Goal: Task Accomplishment & Management: Manage account settings

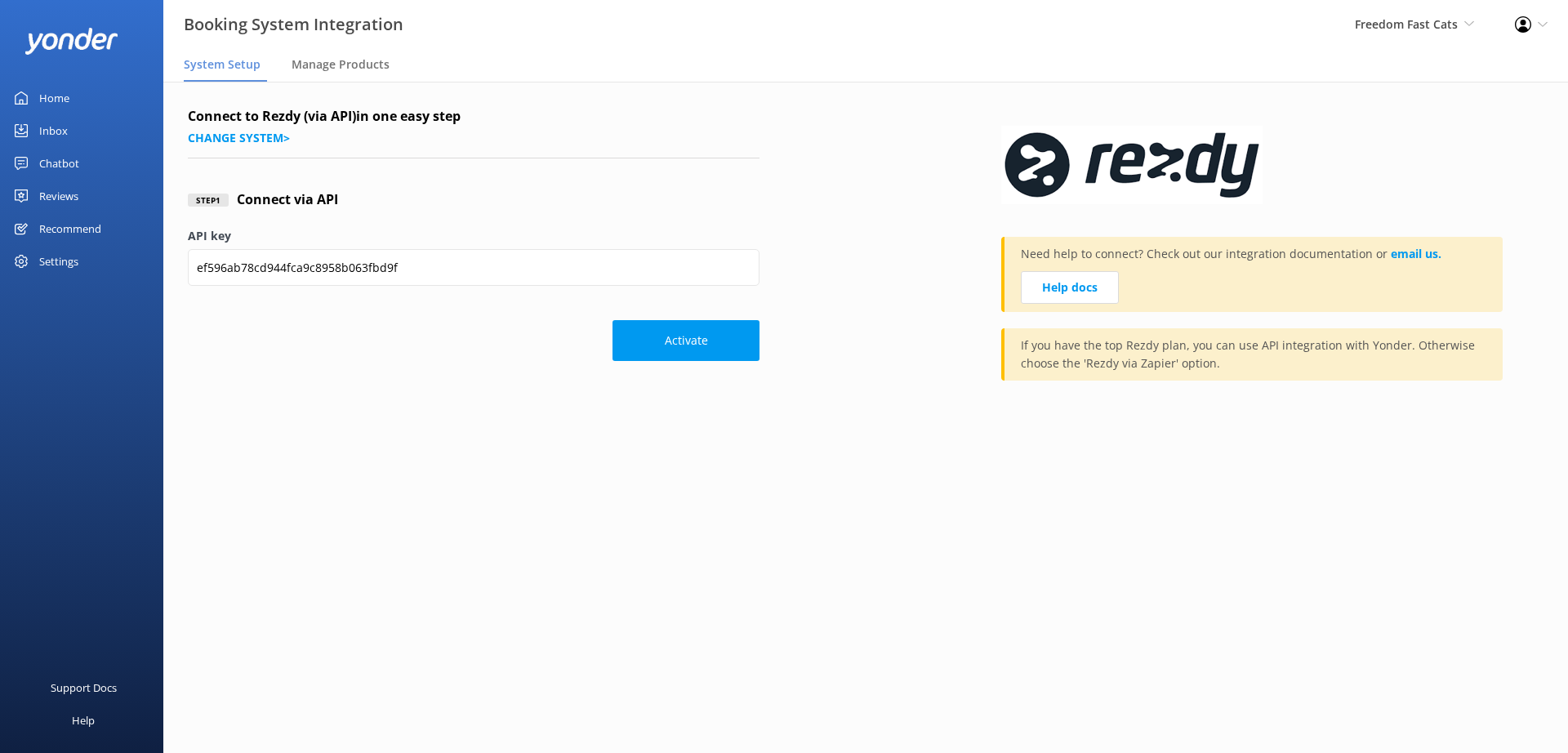
click at [49, 128] on div "Inbox" at bounding box center [54, 131] width 28 height 33
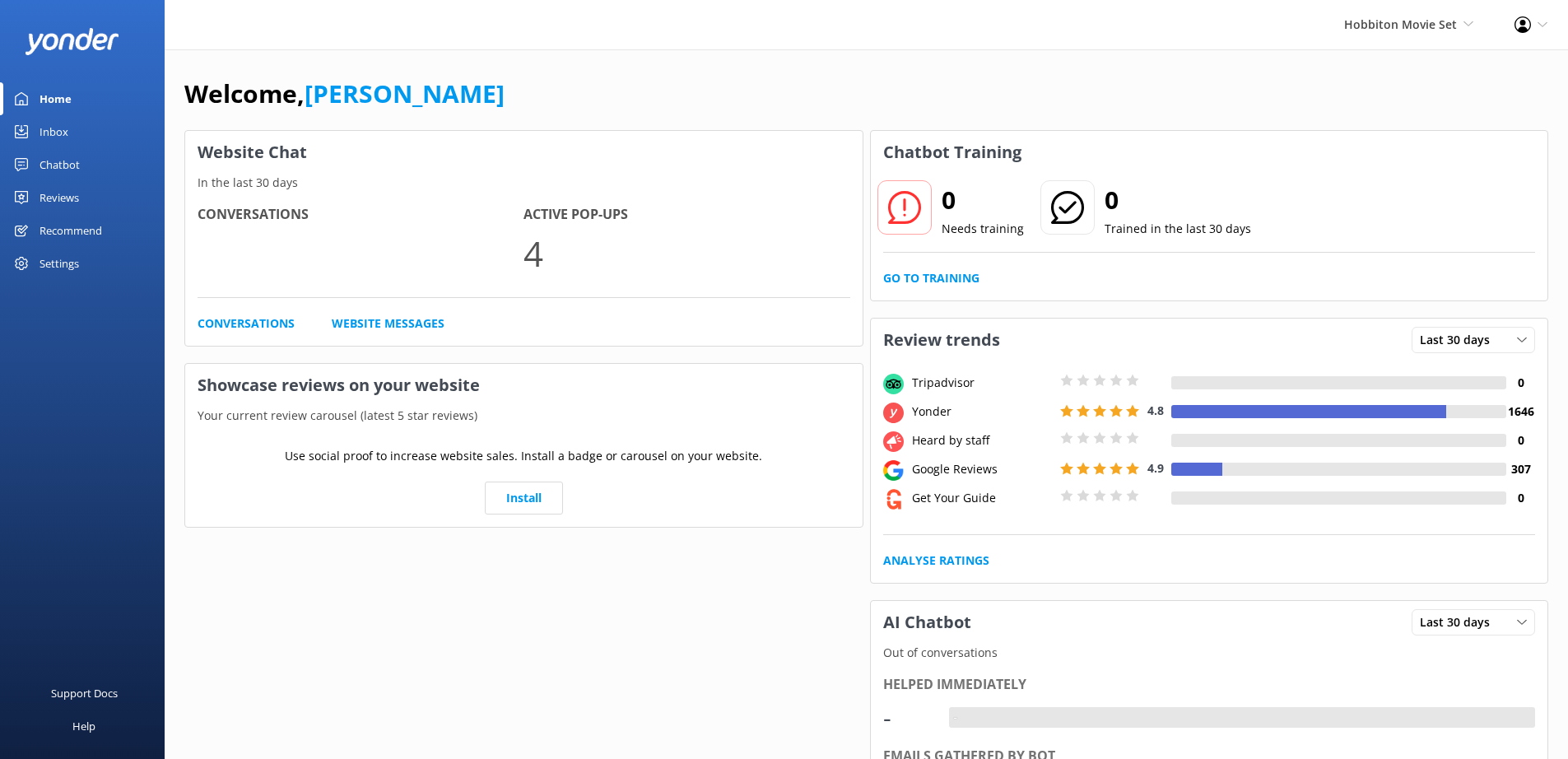
click at [62, 132] on div "Inbox" at bounding box center [54, 132] width 29 height 33
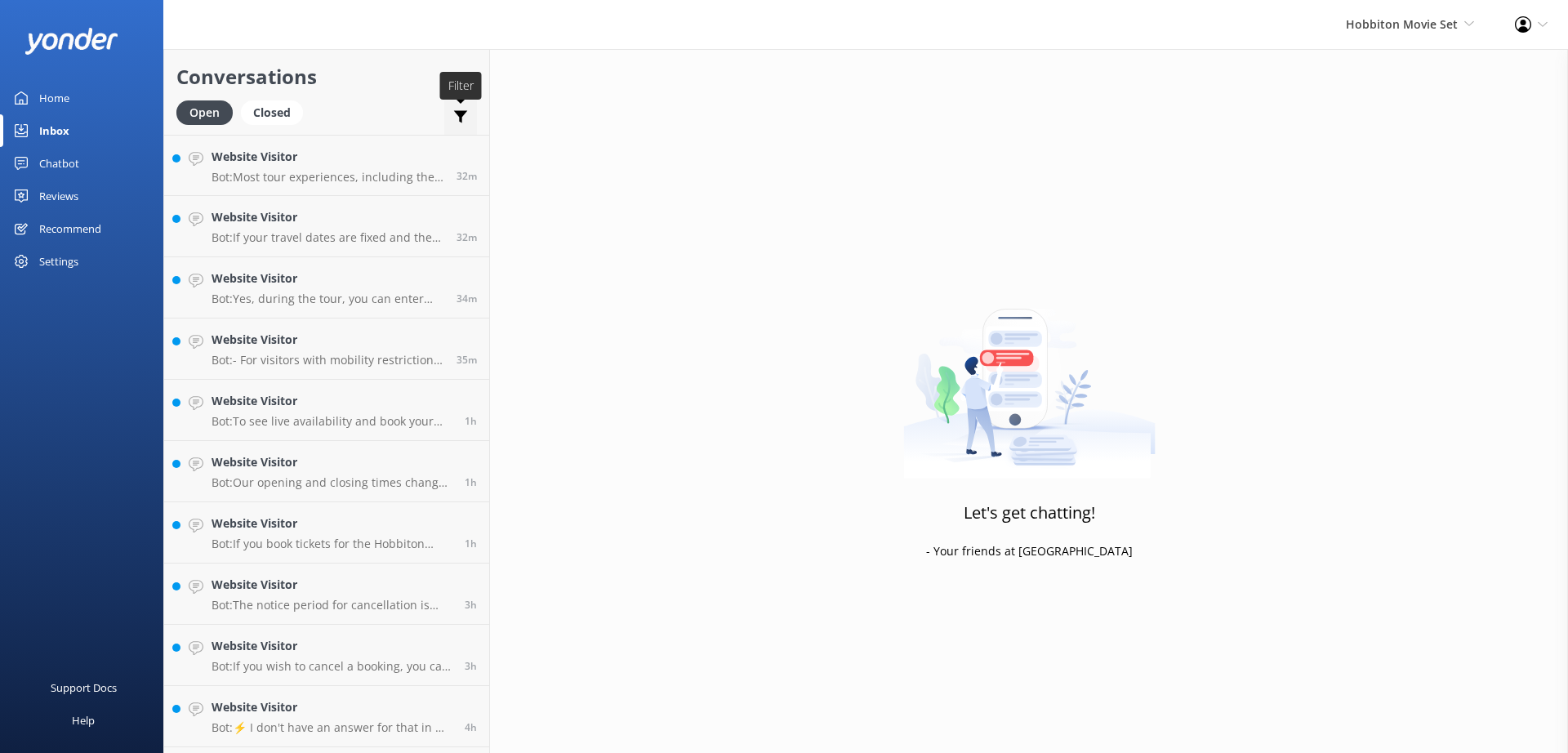
click at [455, 109] on icon at bounding box center [461, 117] width 17 height 17
click at [456, 110] on icon at bounding box center [461, 117] width 17 height 17
click at [47, 273] on div "Settings" at bounding box center [59, 261] width 39 height 33
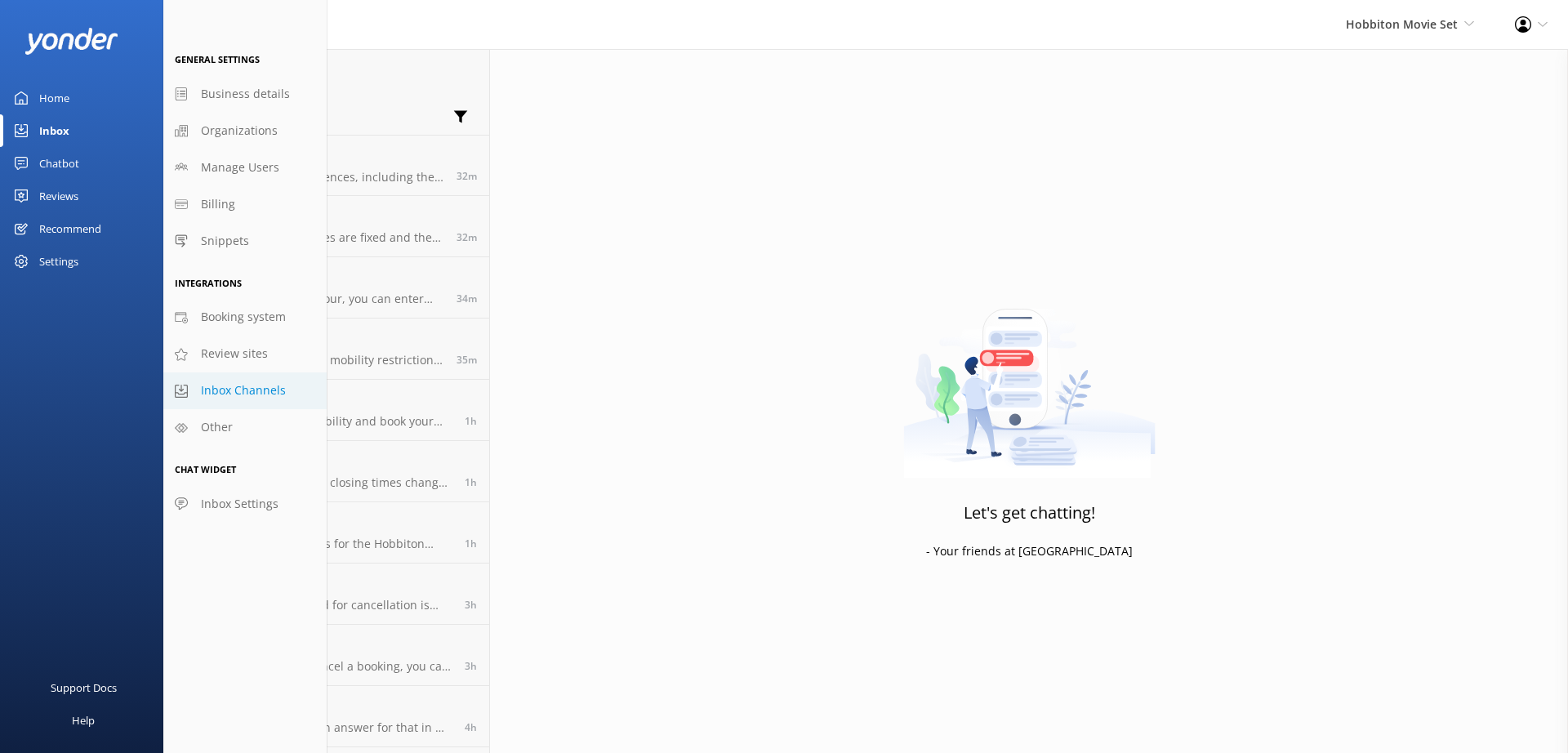
click at [232, 387] on span "Inbox Channels" at bounding box center [243, 390] width 85 height 18
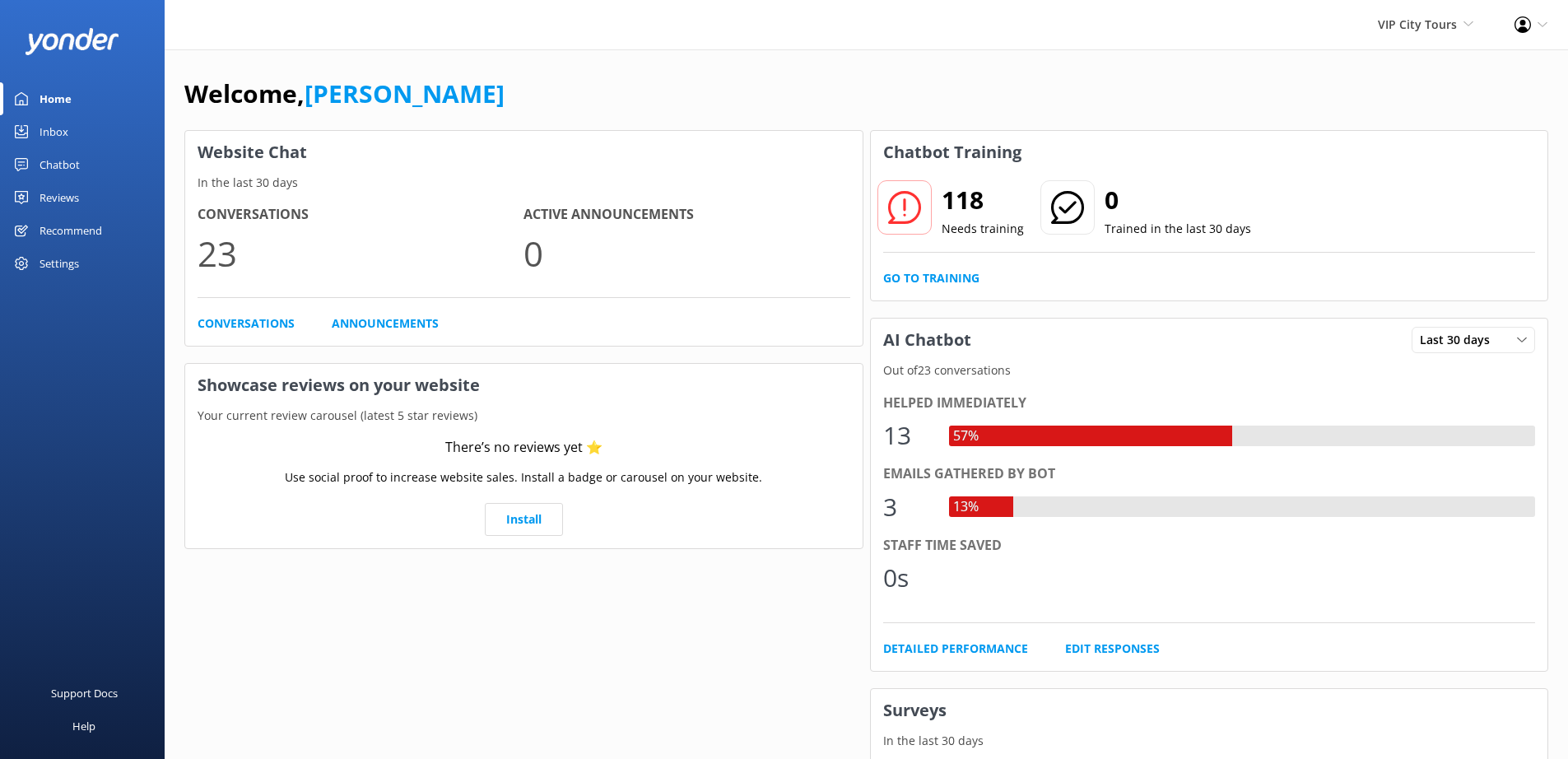
click at [57, 135] on div "Inbox" at bounding box center [54, 132] width 29 height 33
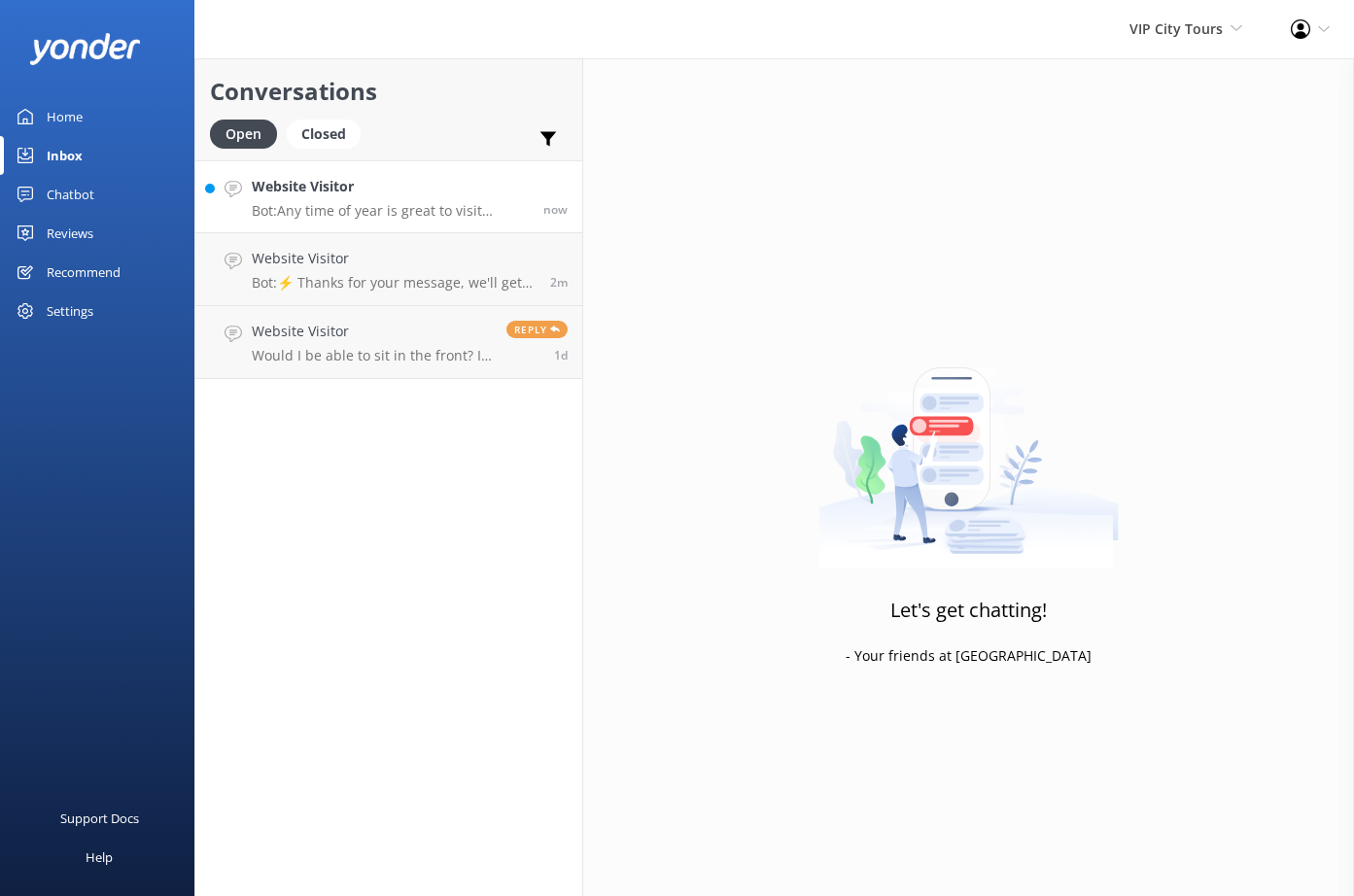
click at [473, 200] on div "Website Visitor Bot: Any time of year is great to visit New Orleans. There are …" at bounding box center [390, 197] width 277 height 42
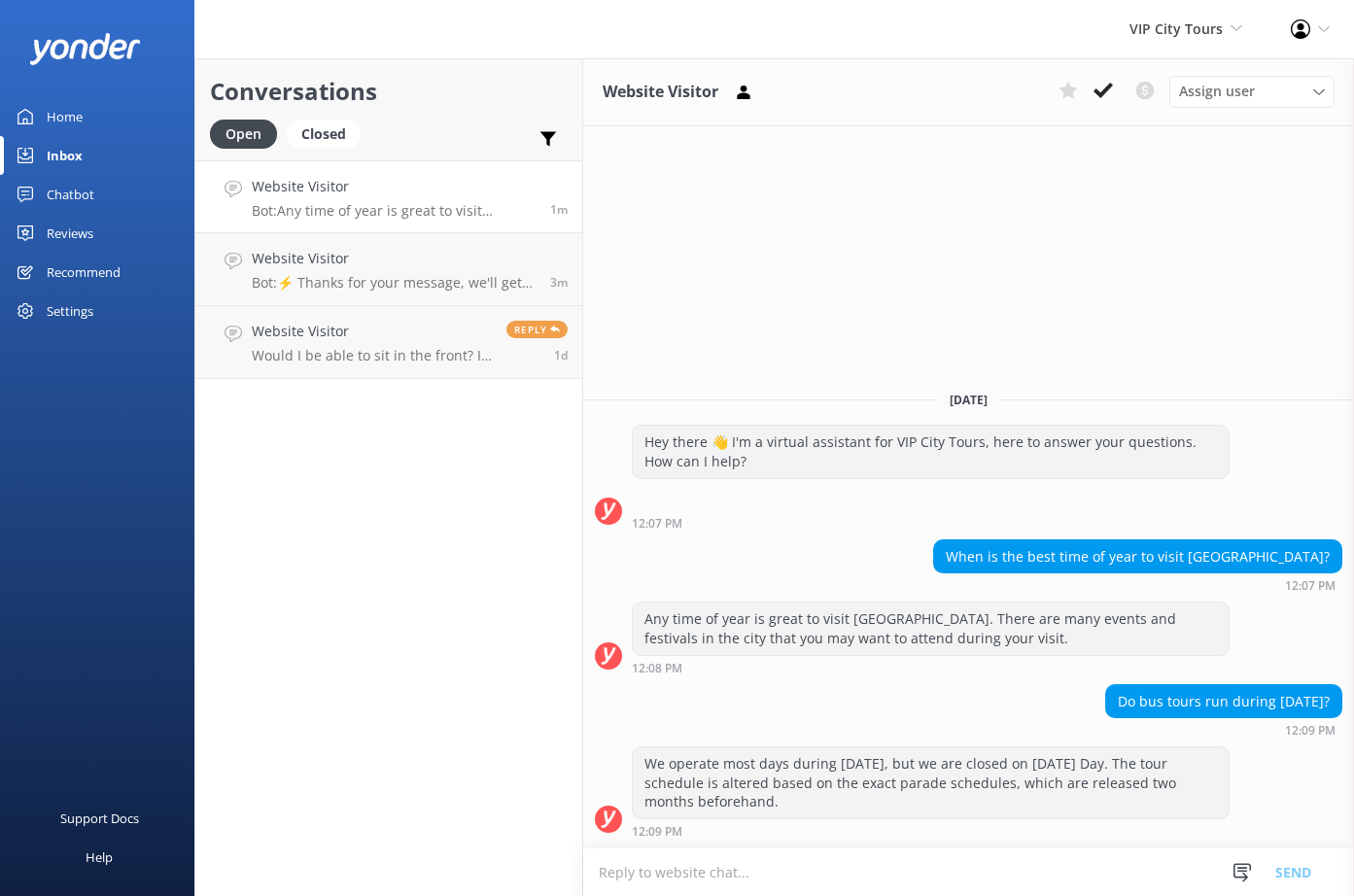
click at [78, 190] on div "Chatbot" at bounding box center [71, 194] width 48 height 39
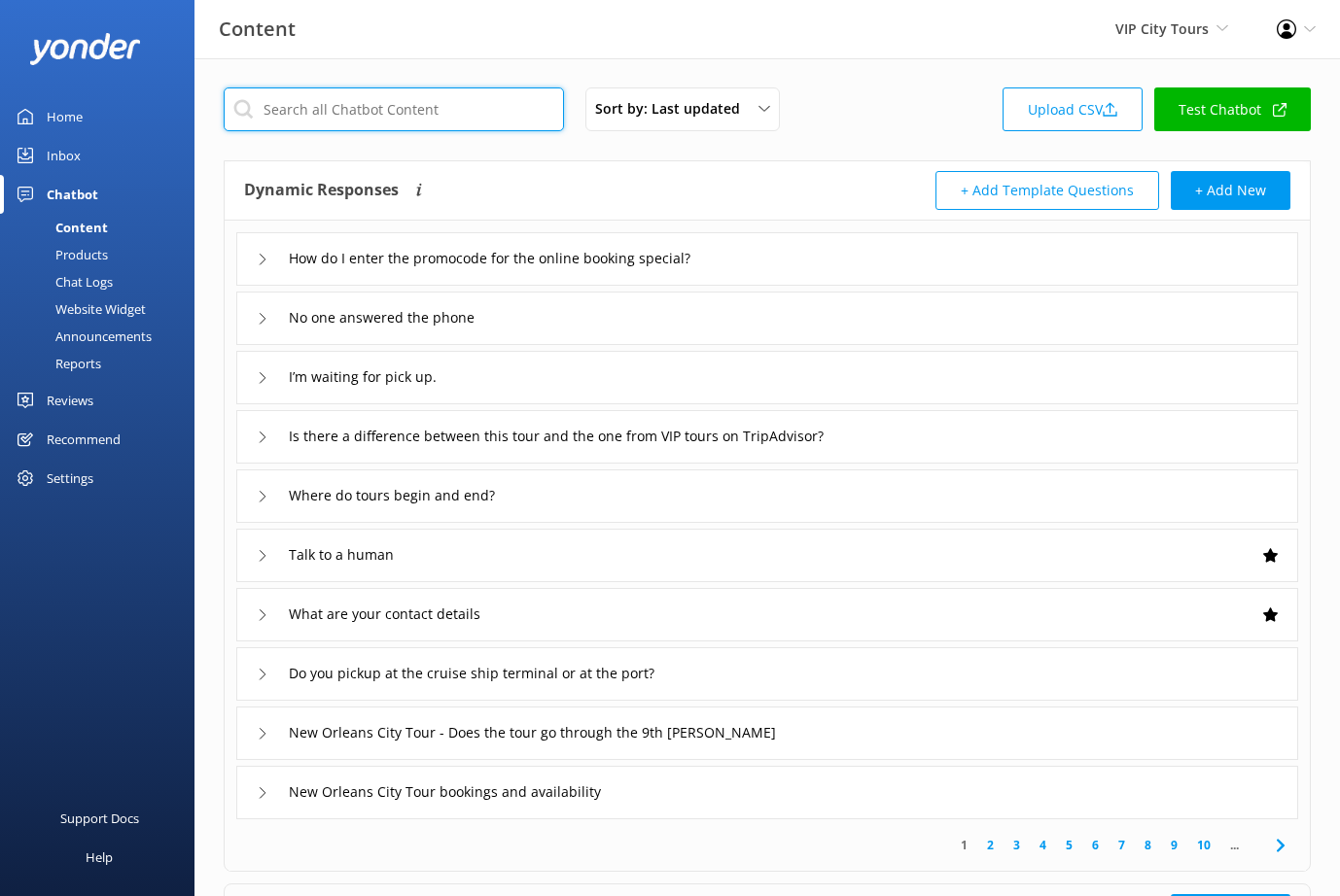
click at [411, 121] on input "text" at bounding box center [394, 110] width 340 height 44
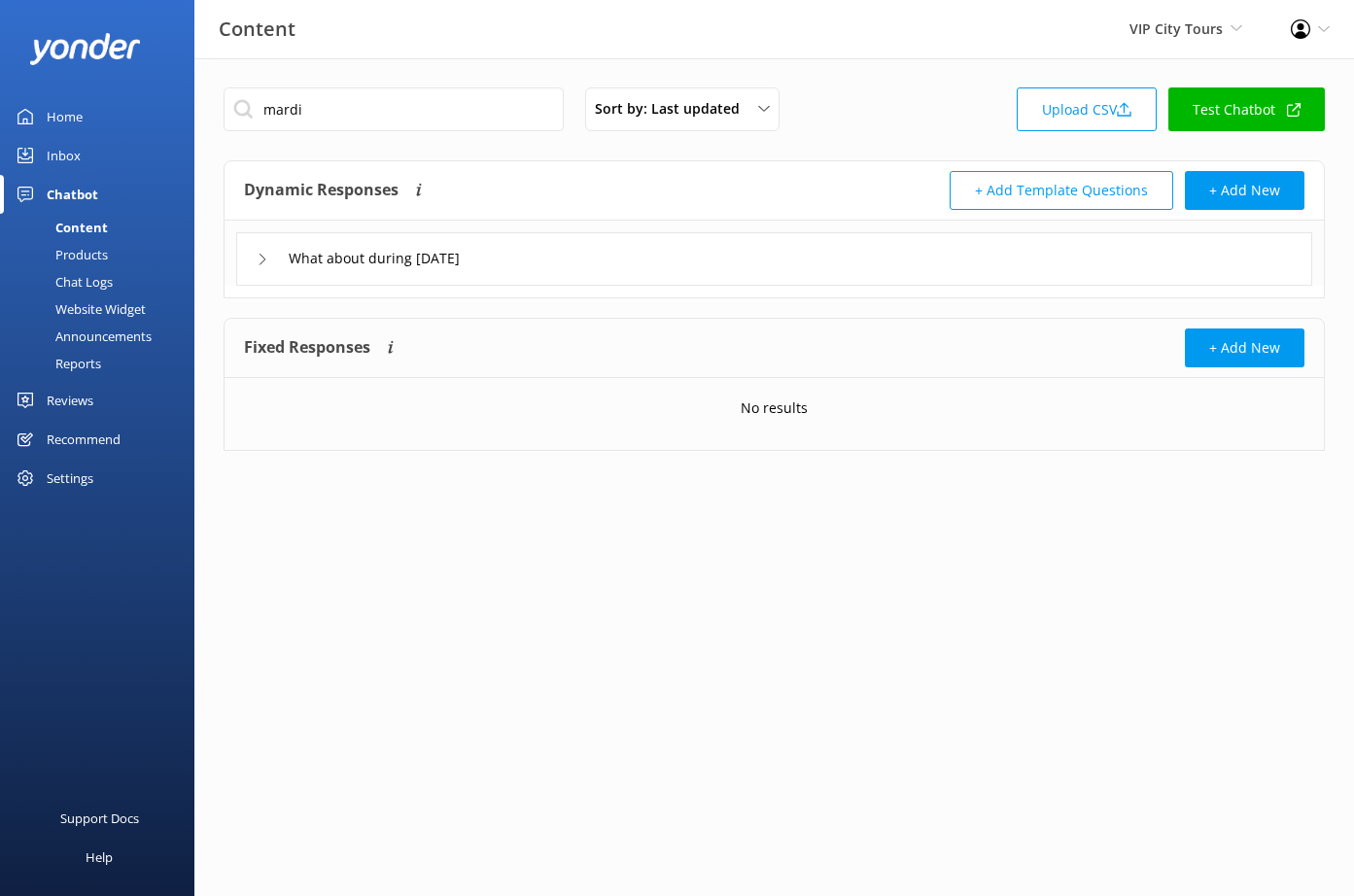
click at [267, 256] on icon at bounding box center [263, 260] width 12 height 12
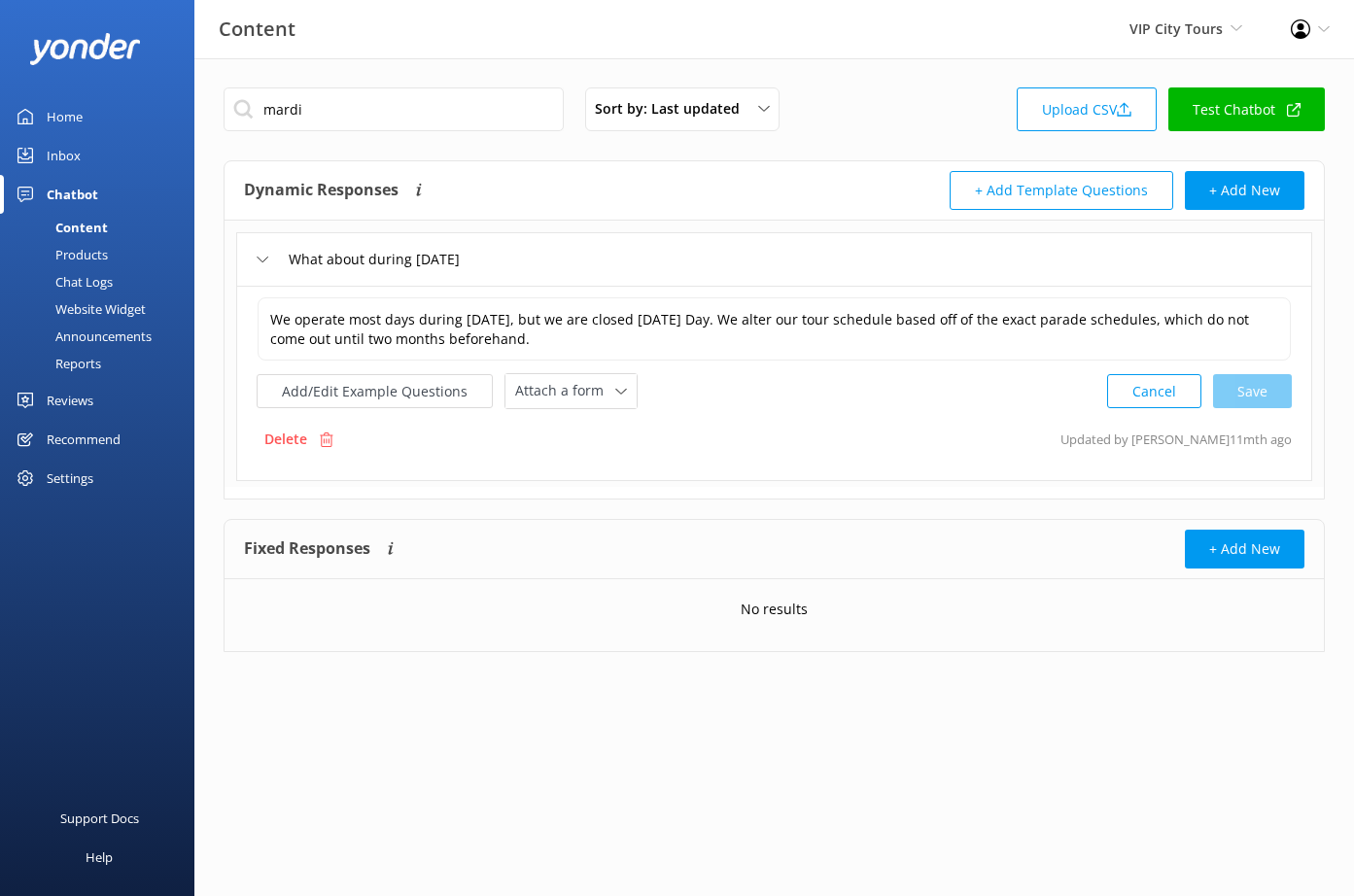
click at [264, 261] on icon at bounding box center [263, 260] width 12 height 12
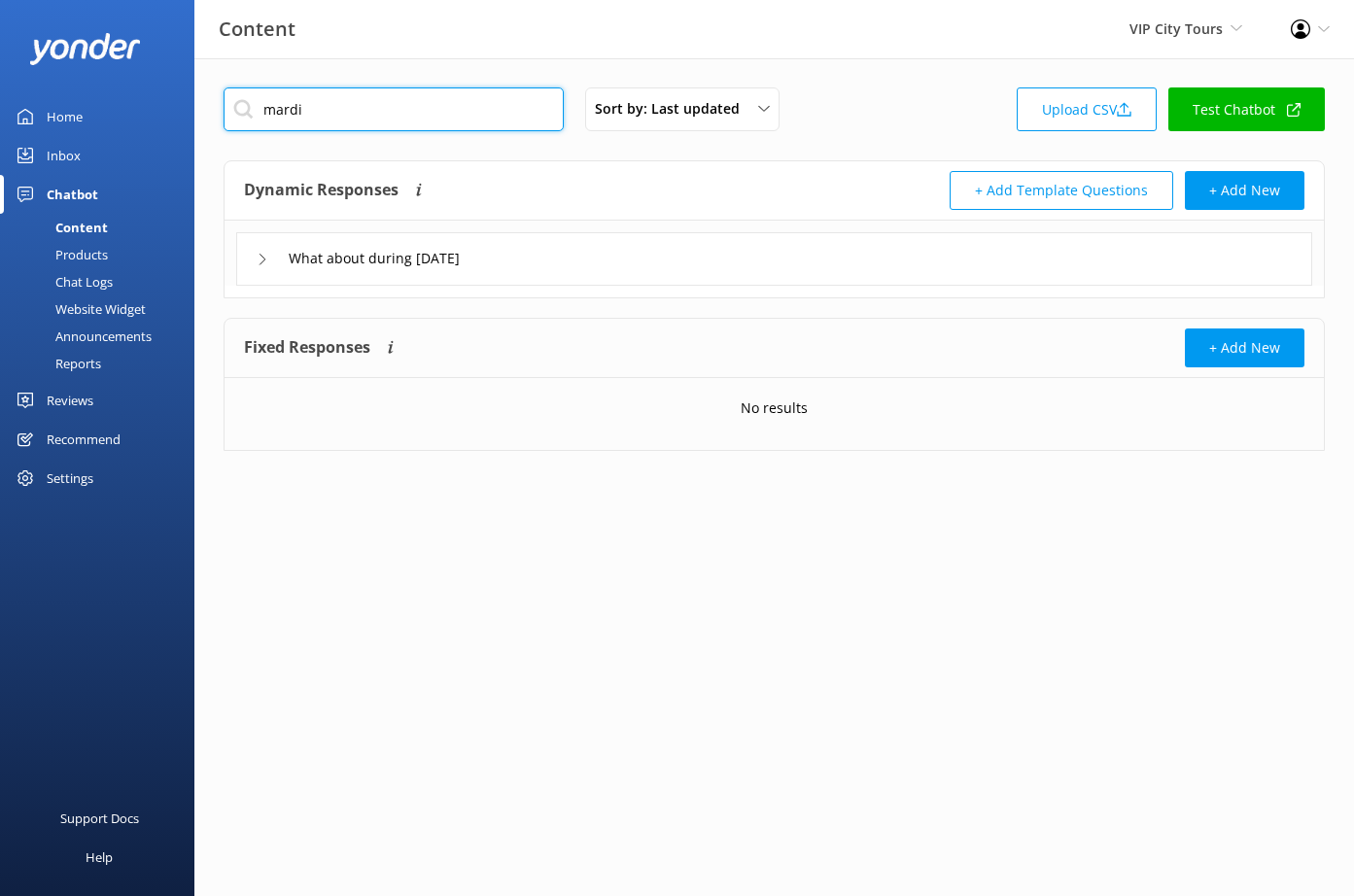
click at [347, 112] on input "mardi" at bounding box center [394, 110] width 340 height 44
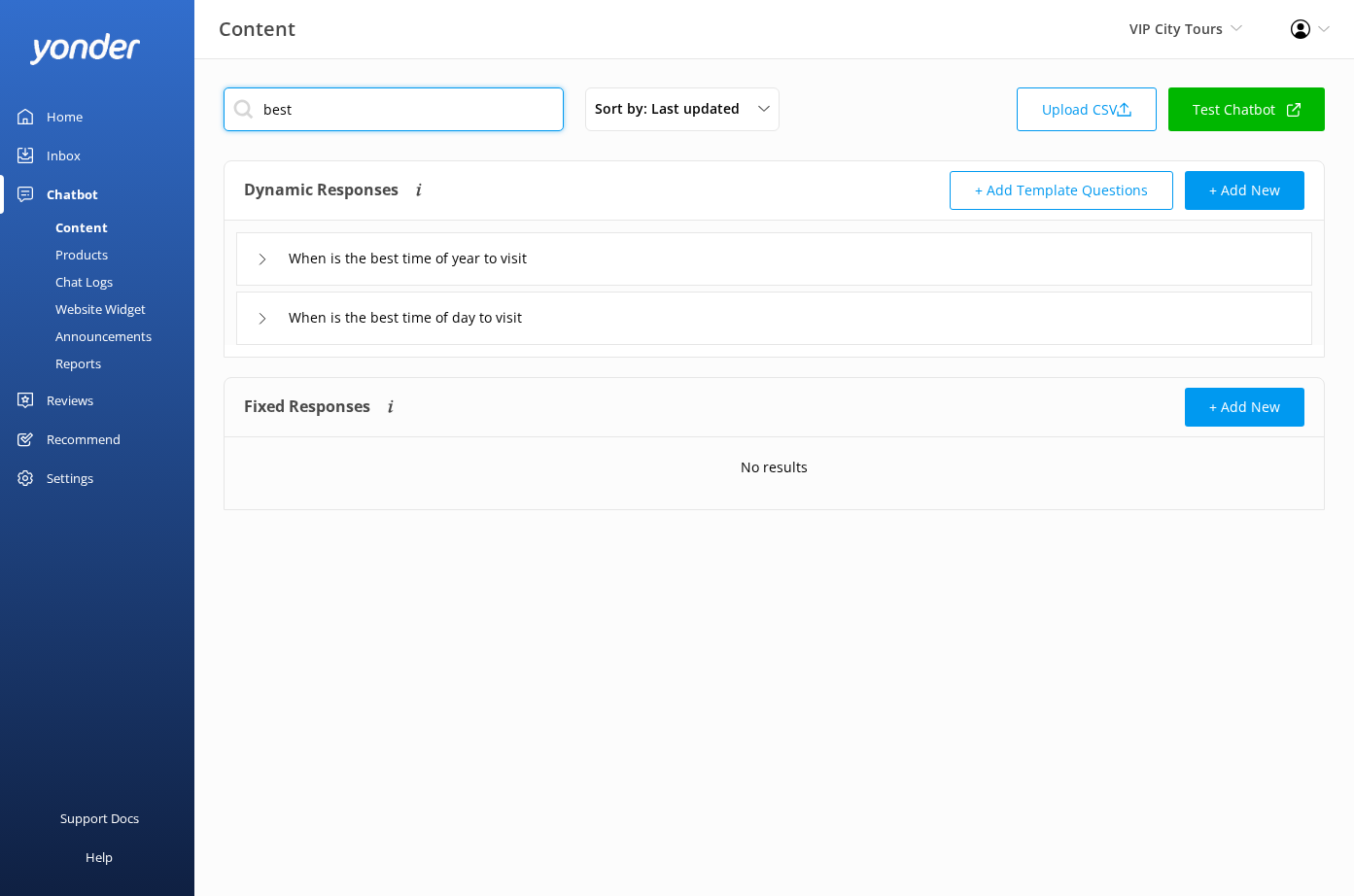
type input "best"
click at [266, 325] on div "When is the best time of day to visit" at bounding box center [412, 319] width 312 height 32
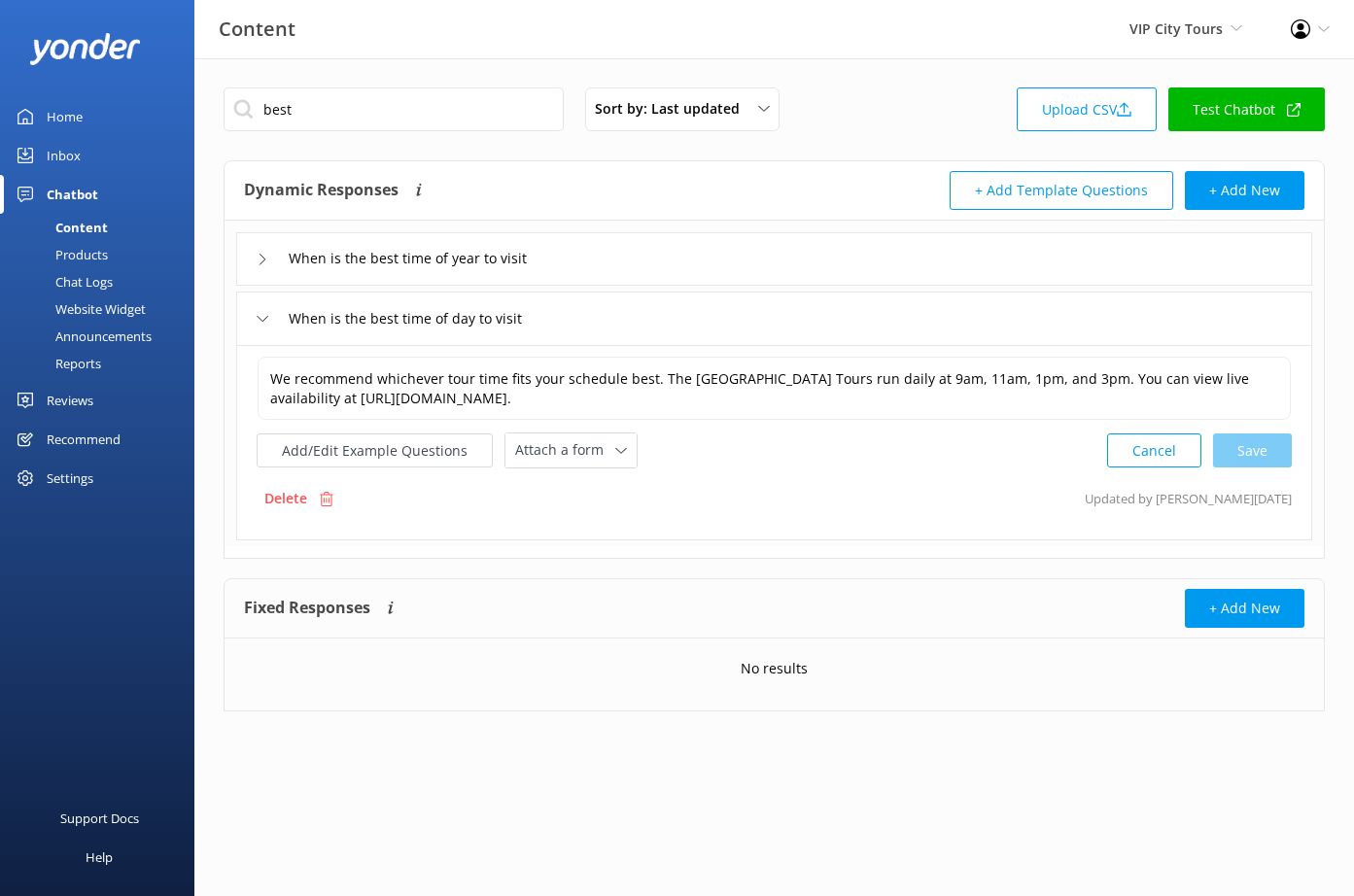
click at [260, 263] on icon at bounding box center [263, 260] width 12 height 12
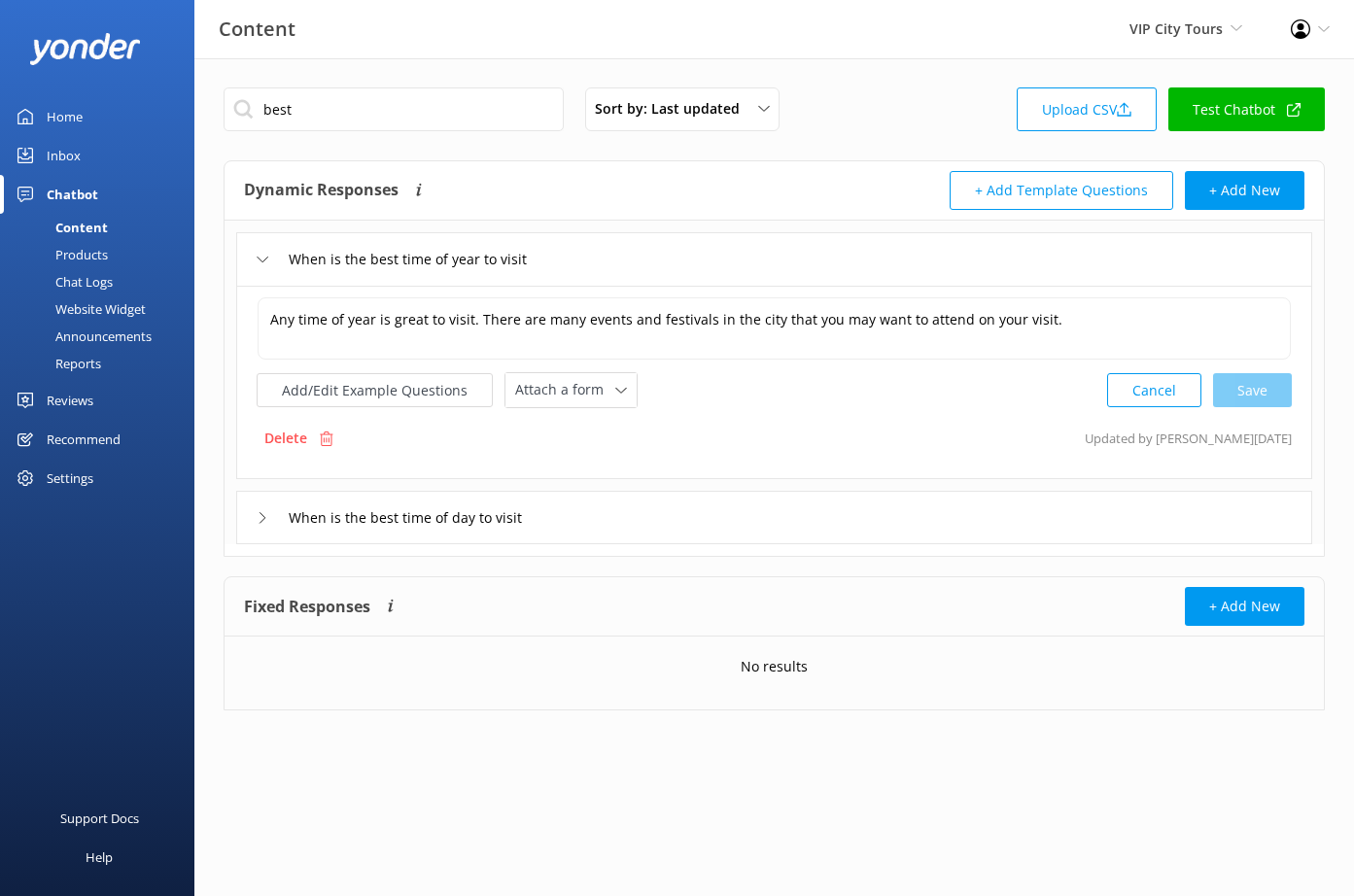
click at [261, 262] on icon at bounding box center [263, 260] width 12 height 12
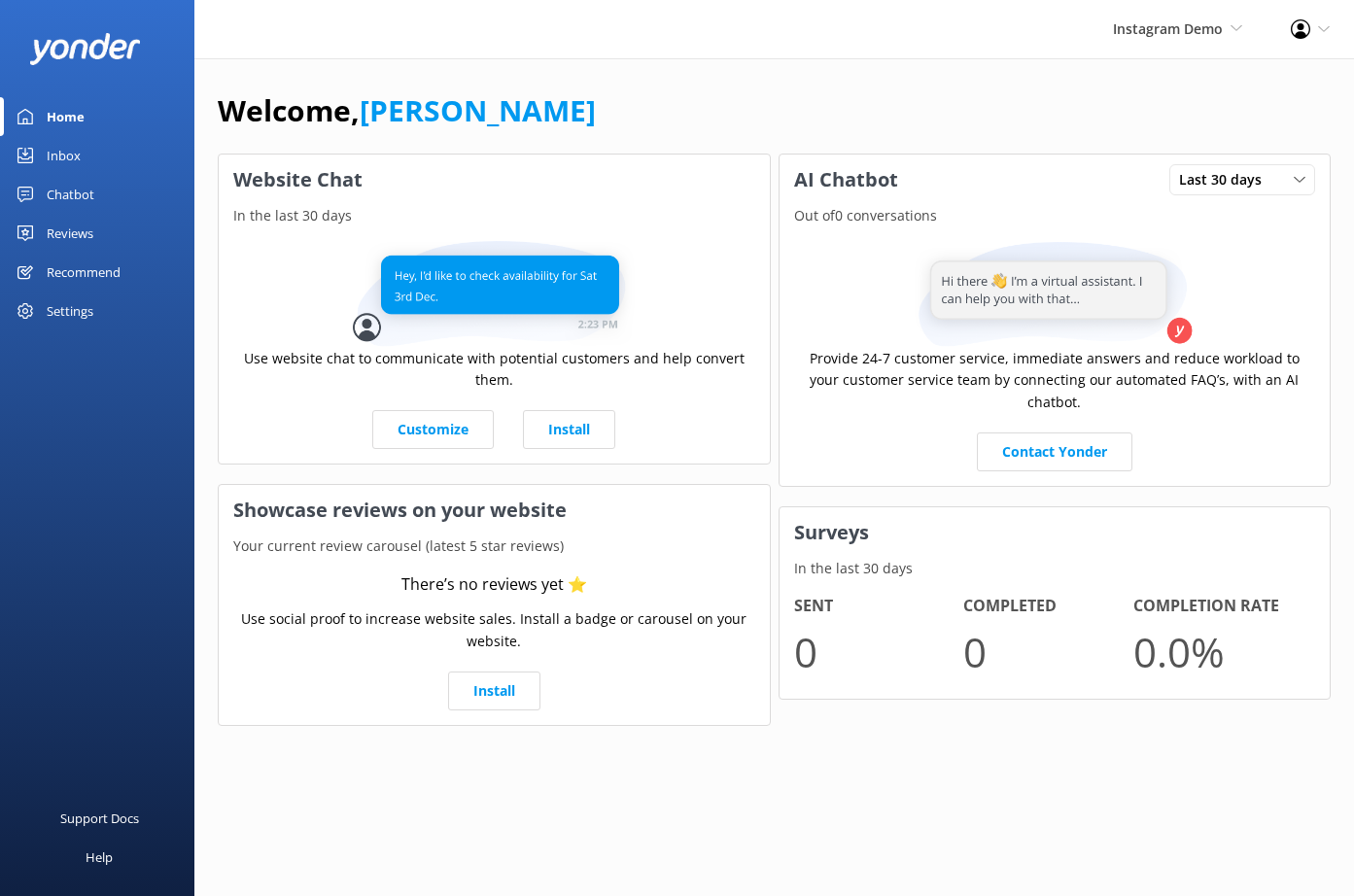
click at [83, 316] on div "Settings" at bounding box center [70, 311] width 47 height 39
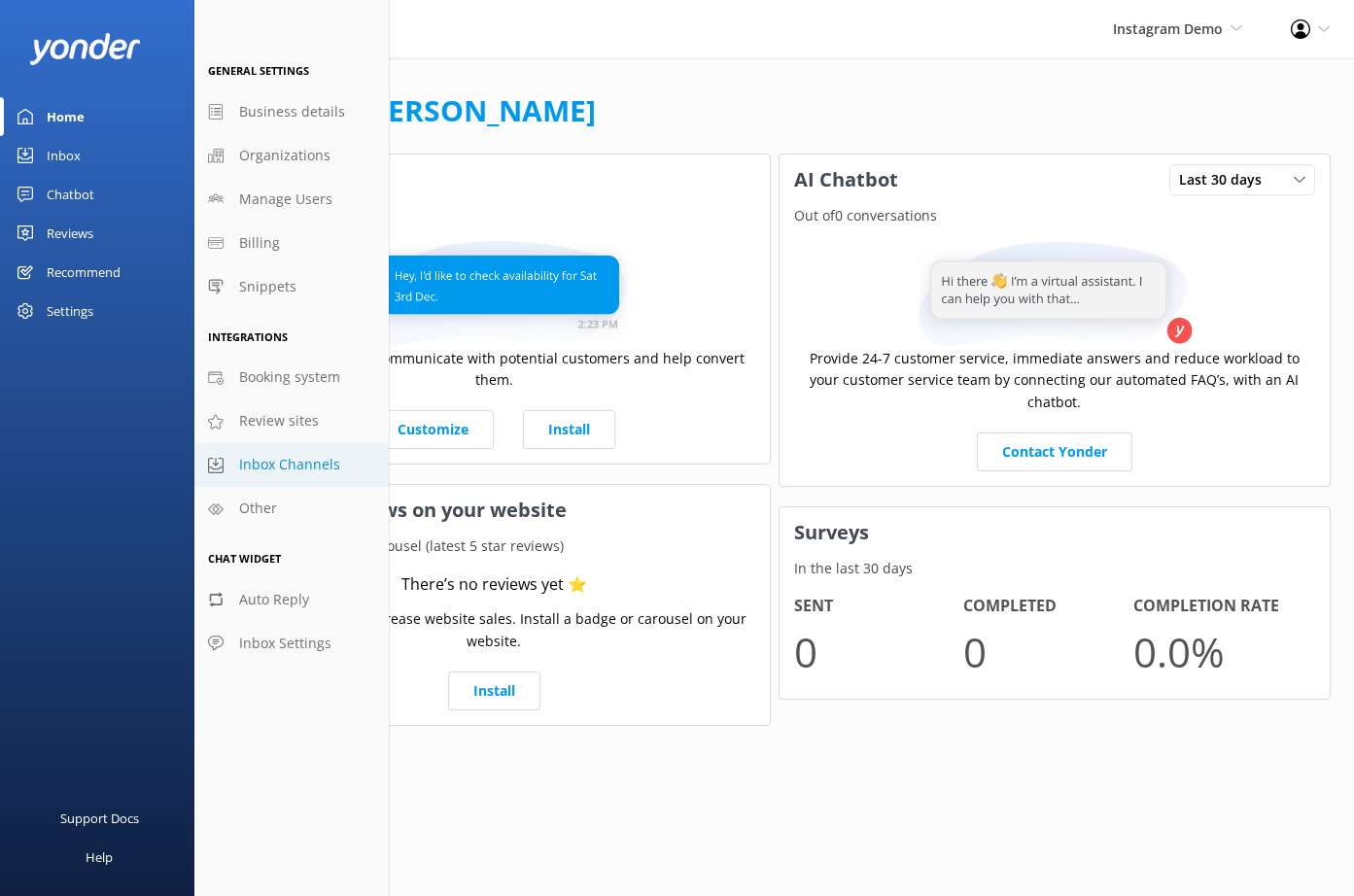
click at [294, 465] on span "Inbox Channels" at bounding box center [290, 464] width 102 height 21
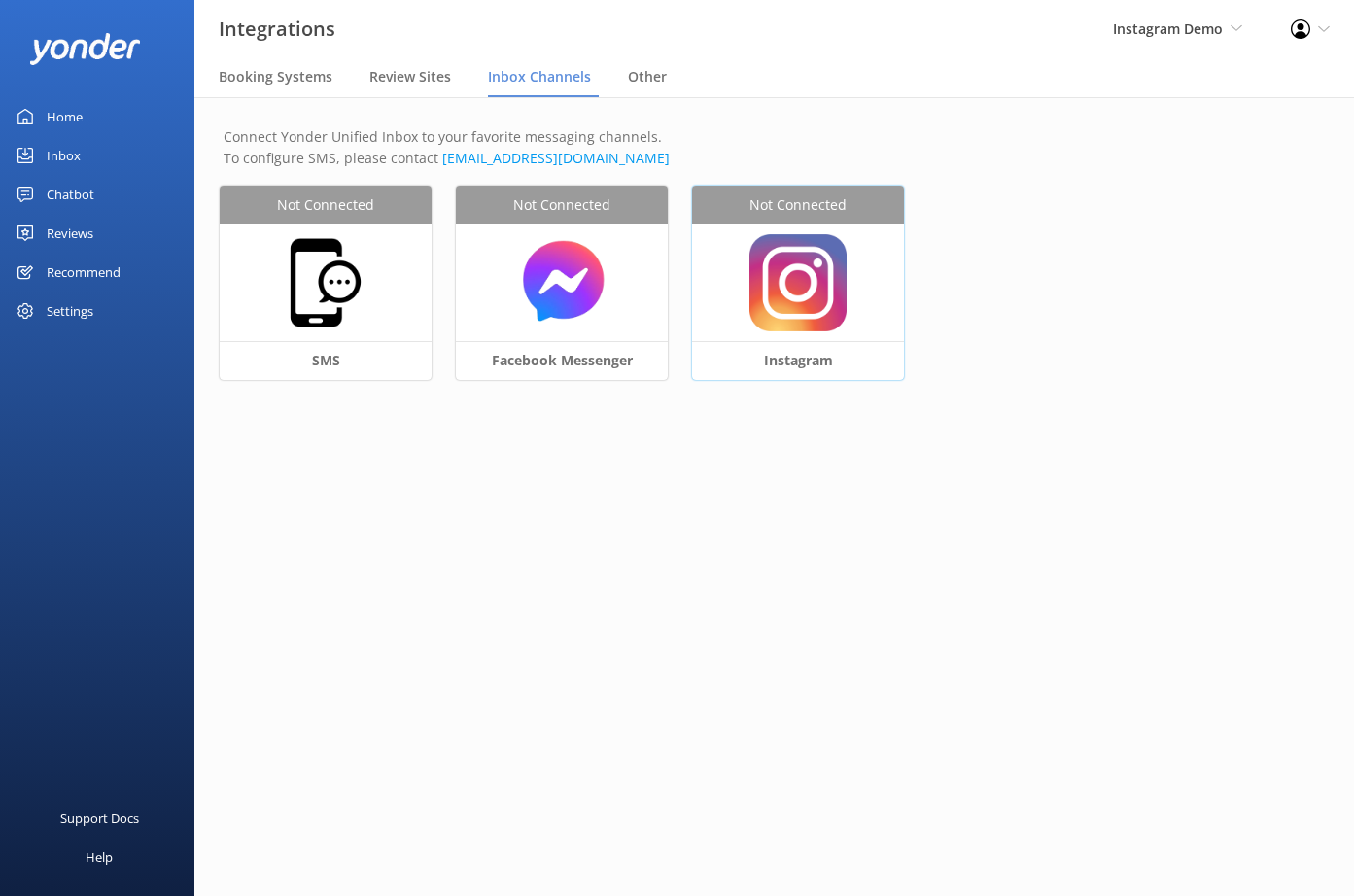
click at [827, 282] on img at bounding box center [798, 283] width 98 height 98
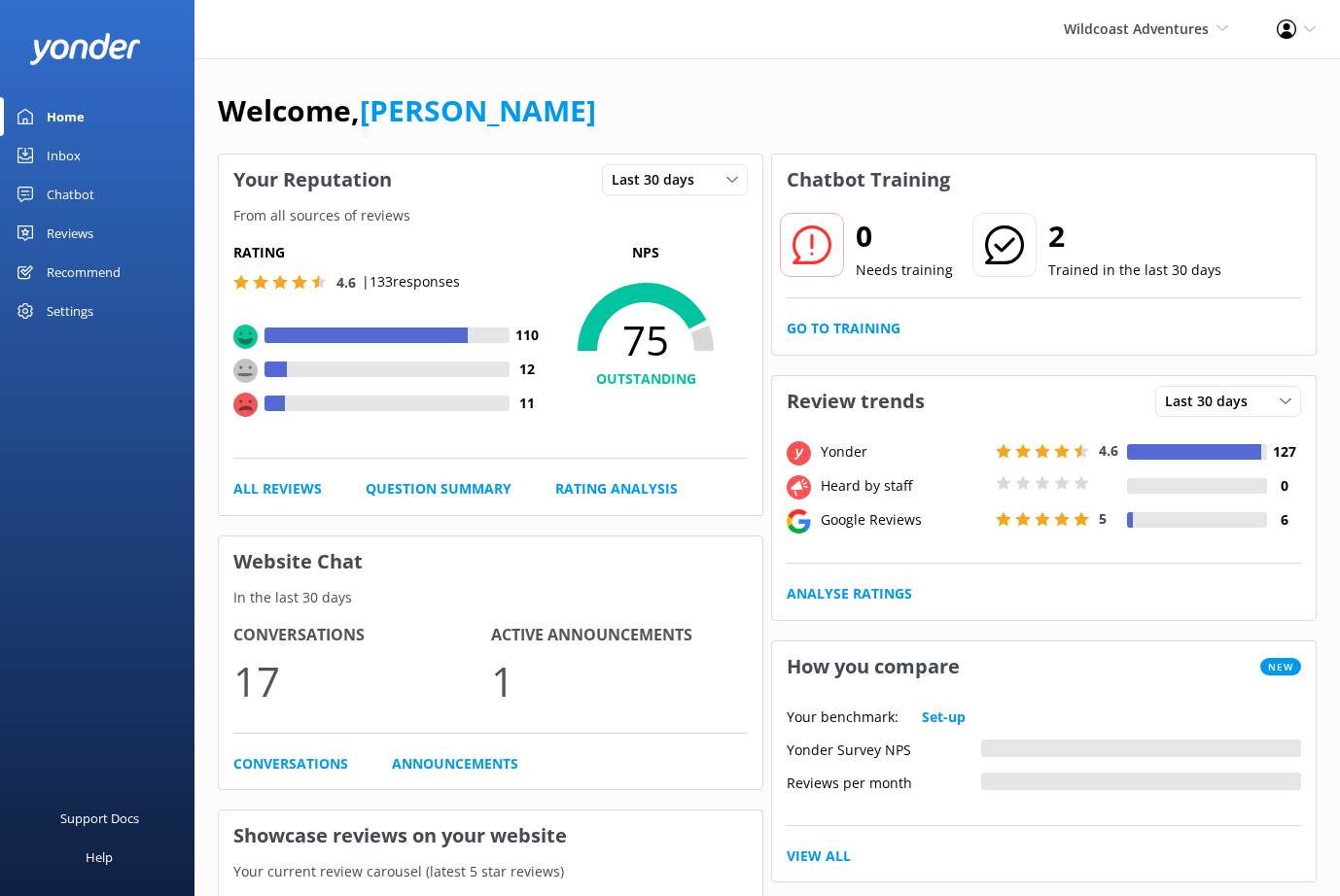
click at [66, 155] on div "Inbox" at bounding box center [64, 155] width 34 height 39
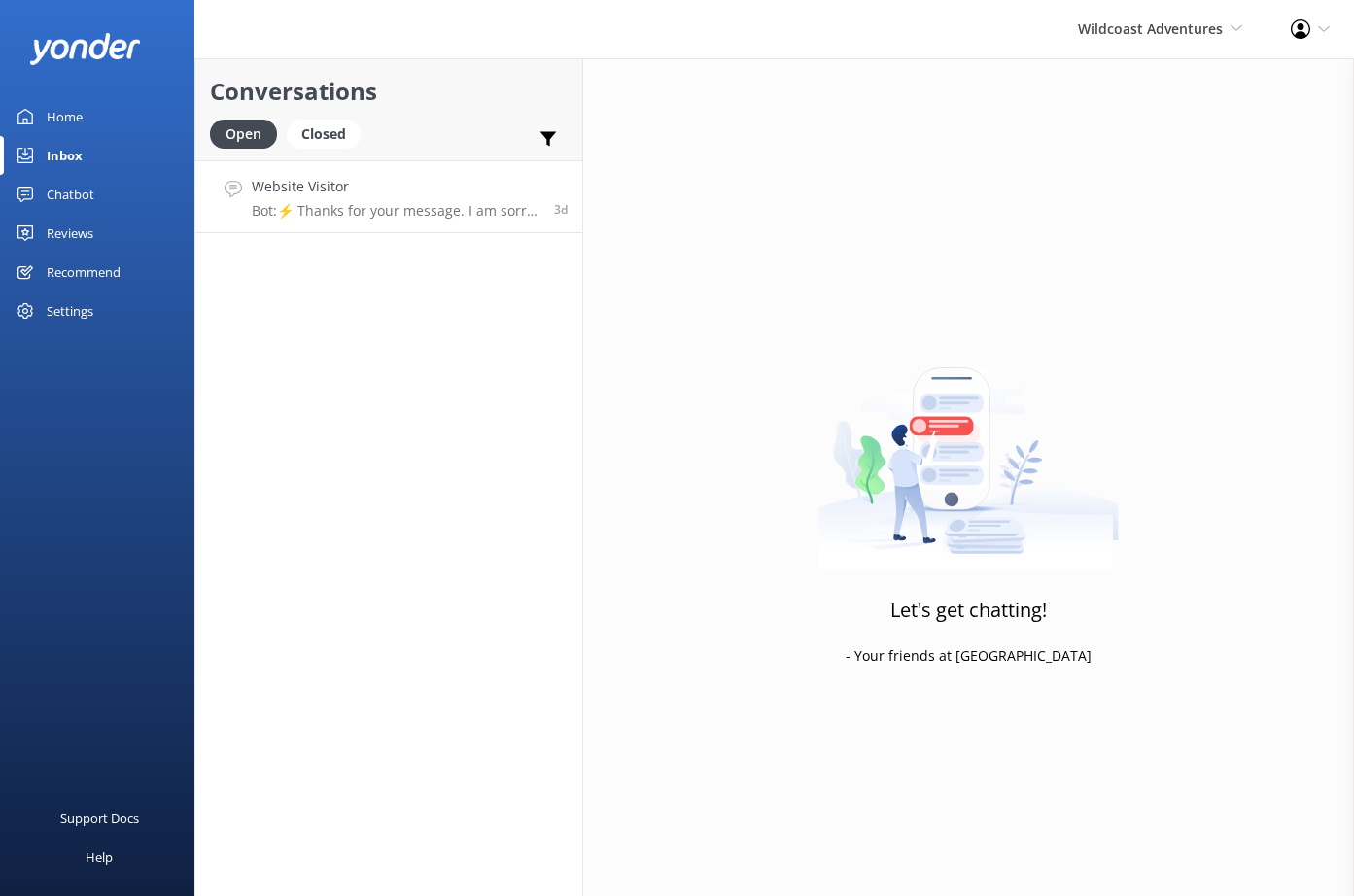
click at [475, 215] on p "Bot: ⚡ Thanks for your message. I am sorry I don't have that answer for you. Yo…" at bounding box center [395, 211] width 288 height 18
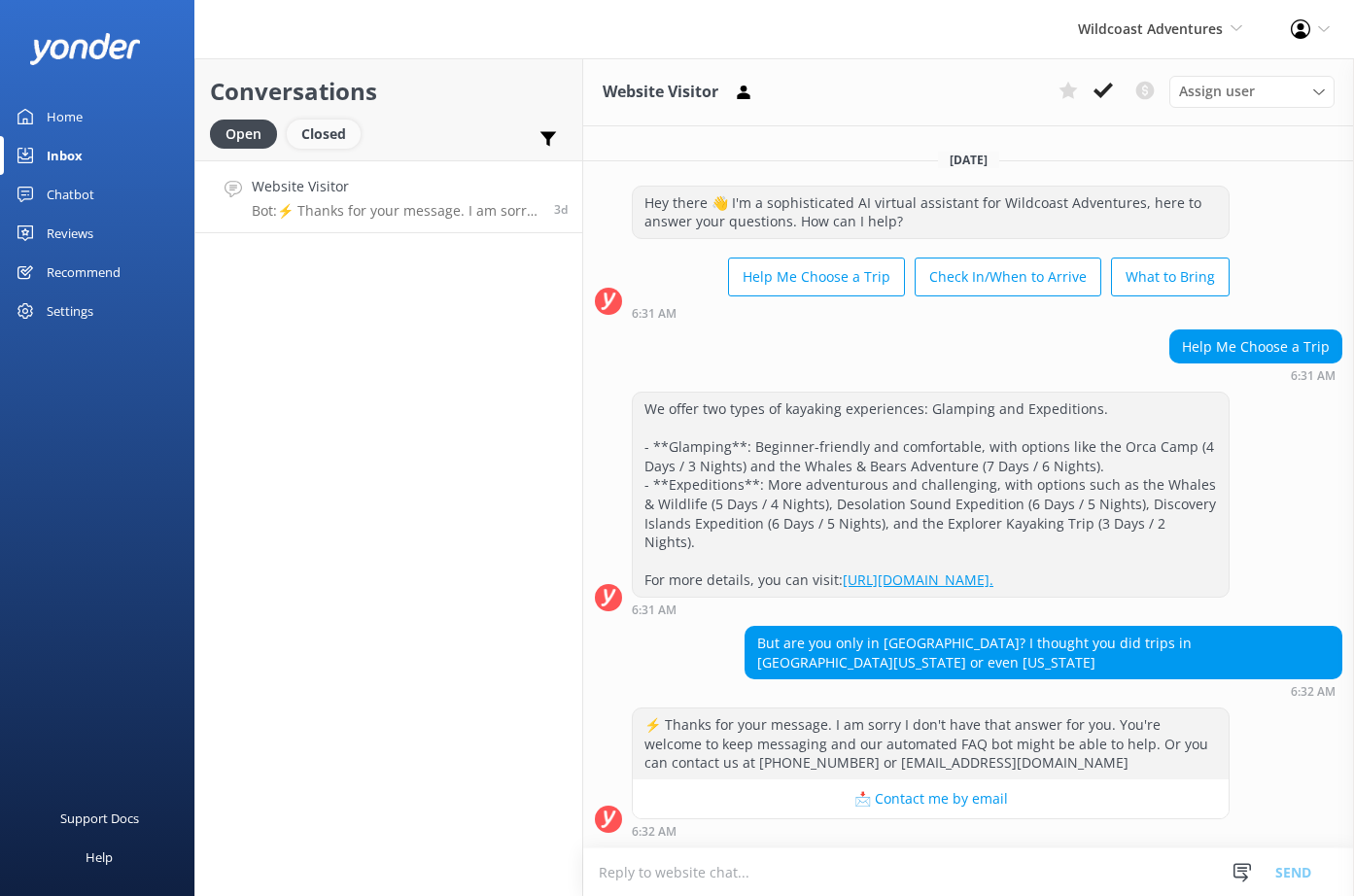
click at [333, 137] on div "Closed" at bounding box center [324, 133] width 74 height 29
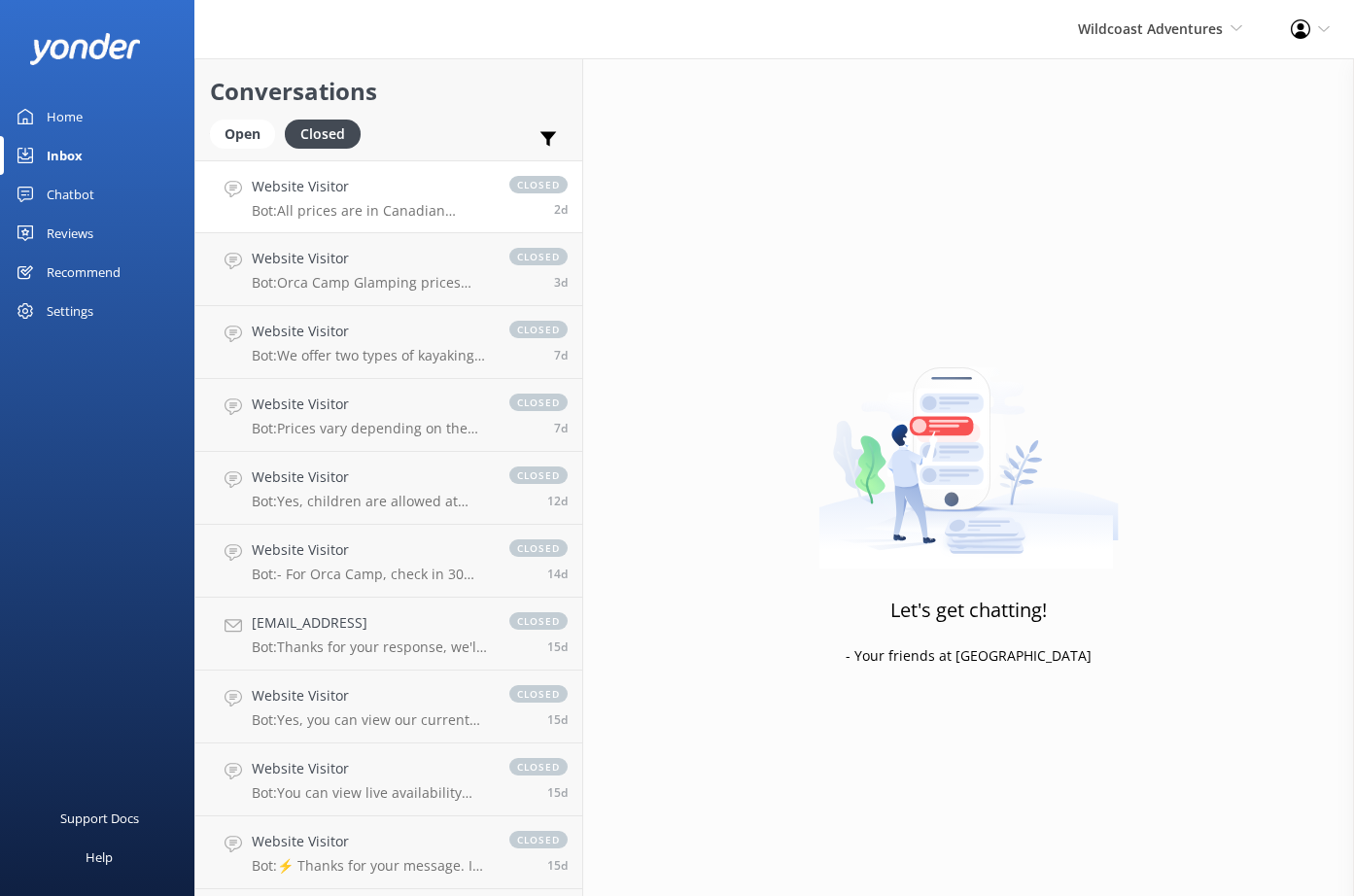
click at [357, 200] on div "Website Visitor Bot: All prices are in Canadian Dollars (CAD). For conversion t…" at bounding box center [370, 197] width 238 height 42
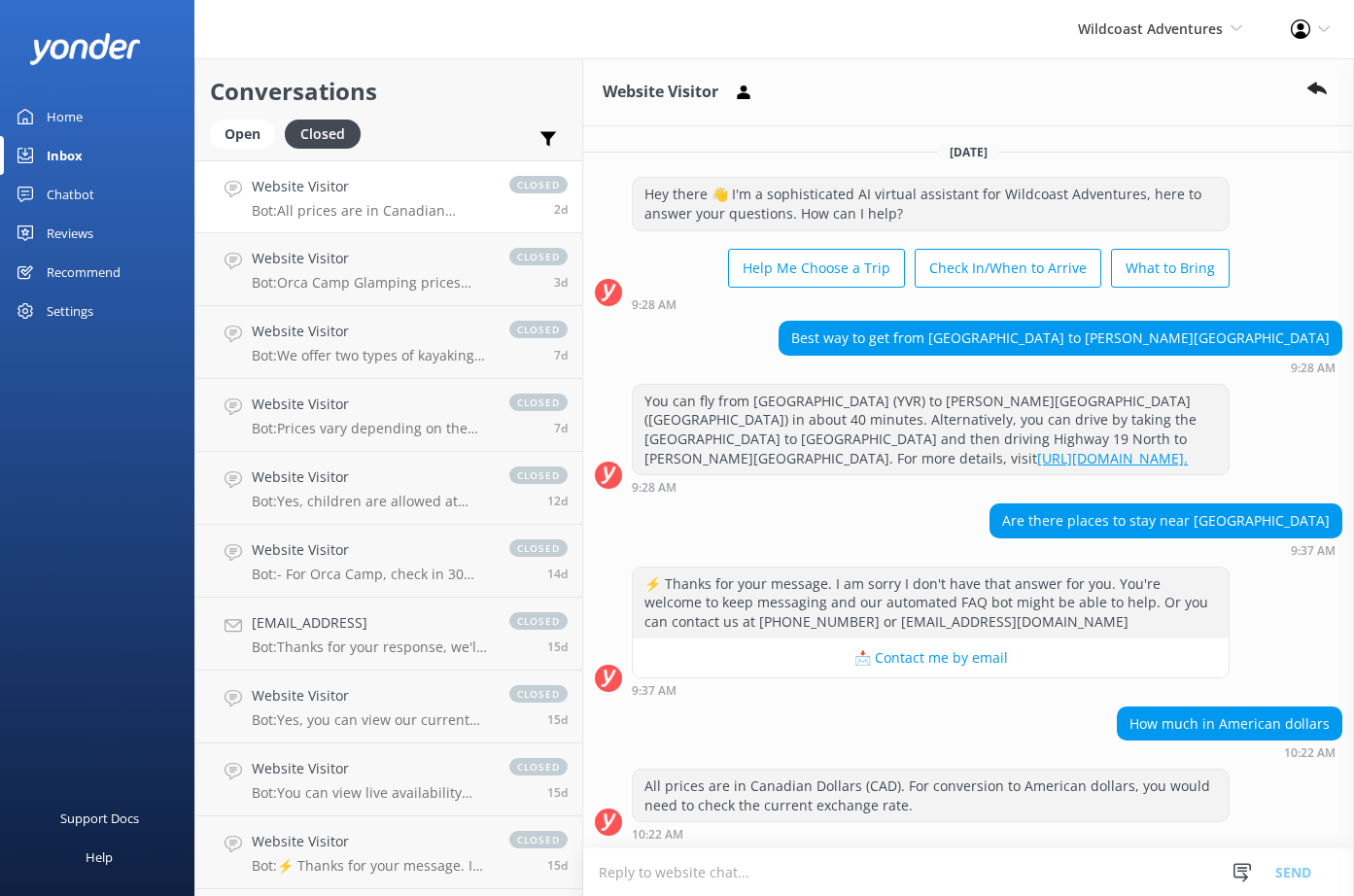
scroll to position [97, 0]
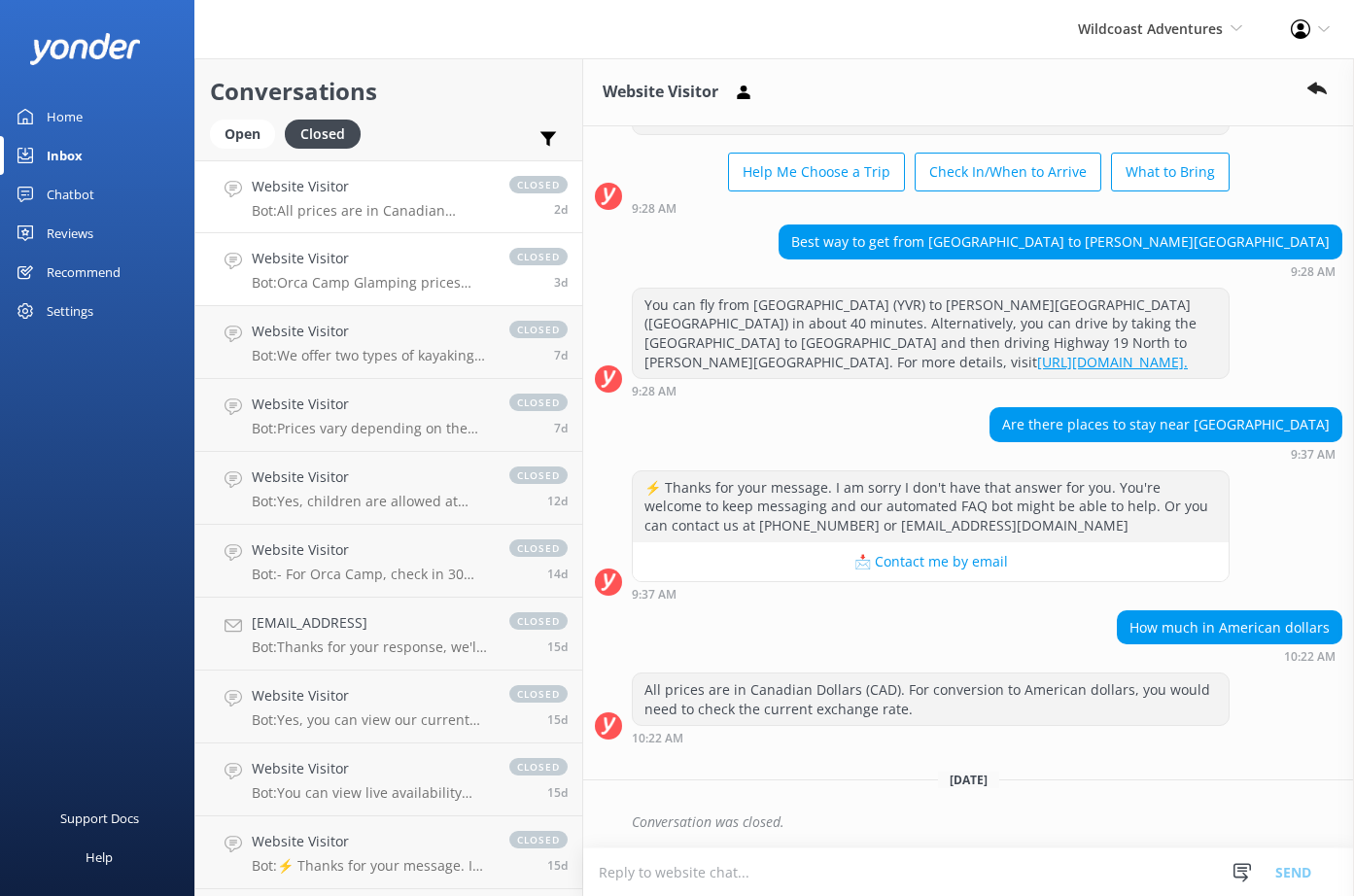
click at [371, 277] on p "Bot: Orca Camp Glamping prices start from $2,249 for 4 days. For the most accur…" at bounding box center [370, 283] width 238 height 18
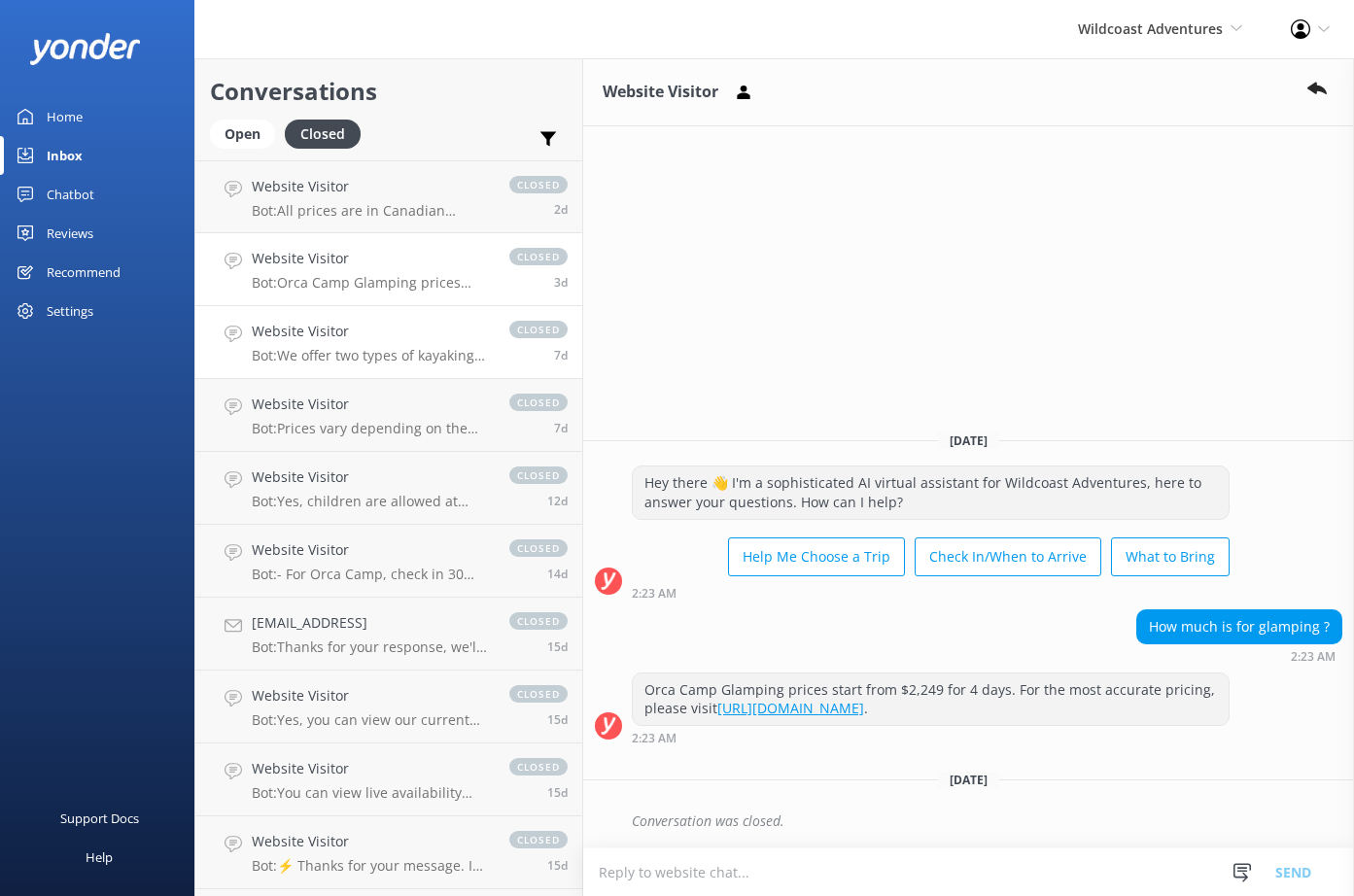
click at [381, 337] on h4 "Website Visitor" at bounding box center [370, 331] width 238 height 21
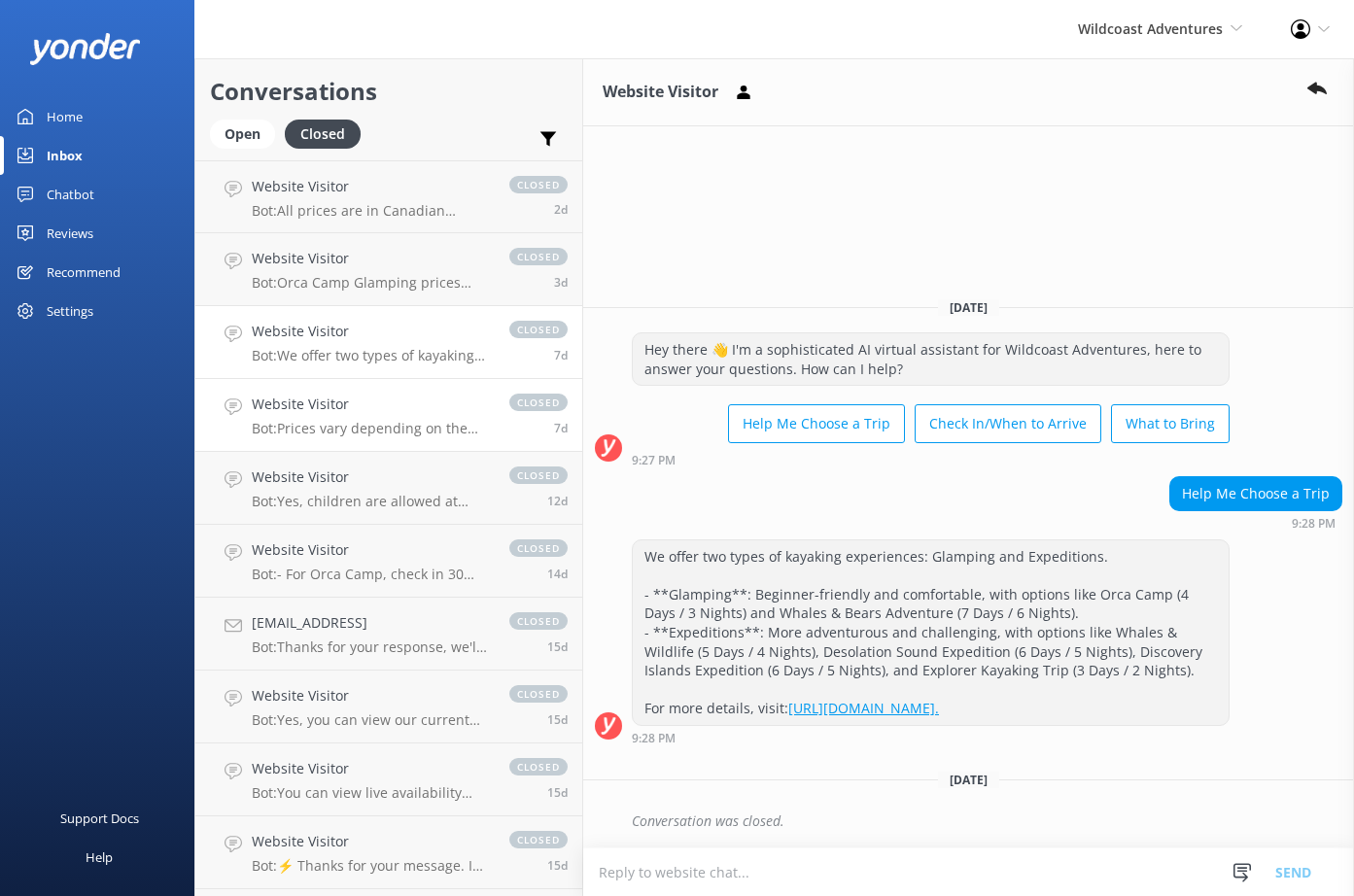
click at [383, 413] on h4 "Website Visitor" at bounding box center [370, 404] width 238 height 21
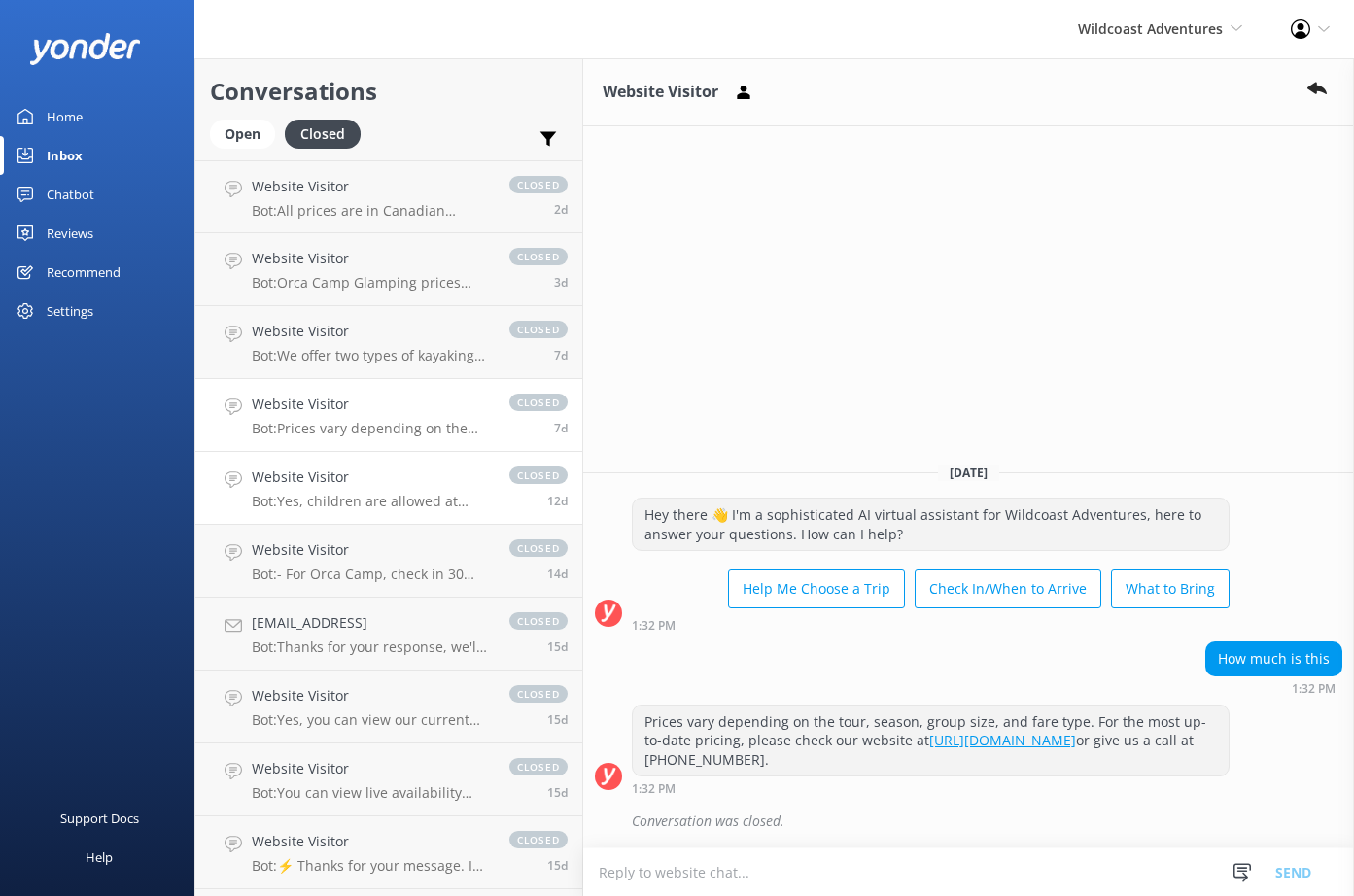
click at [399, 487] on h4 "Website Visitor" at bounding box center [370, 477] width 238 height 21
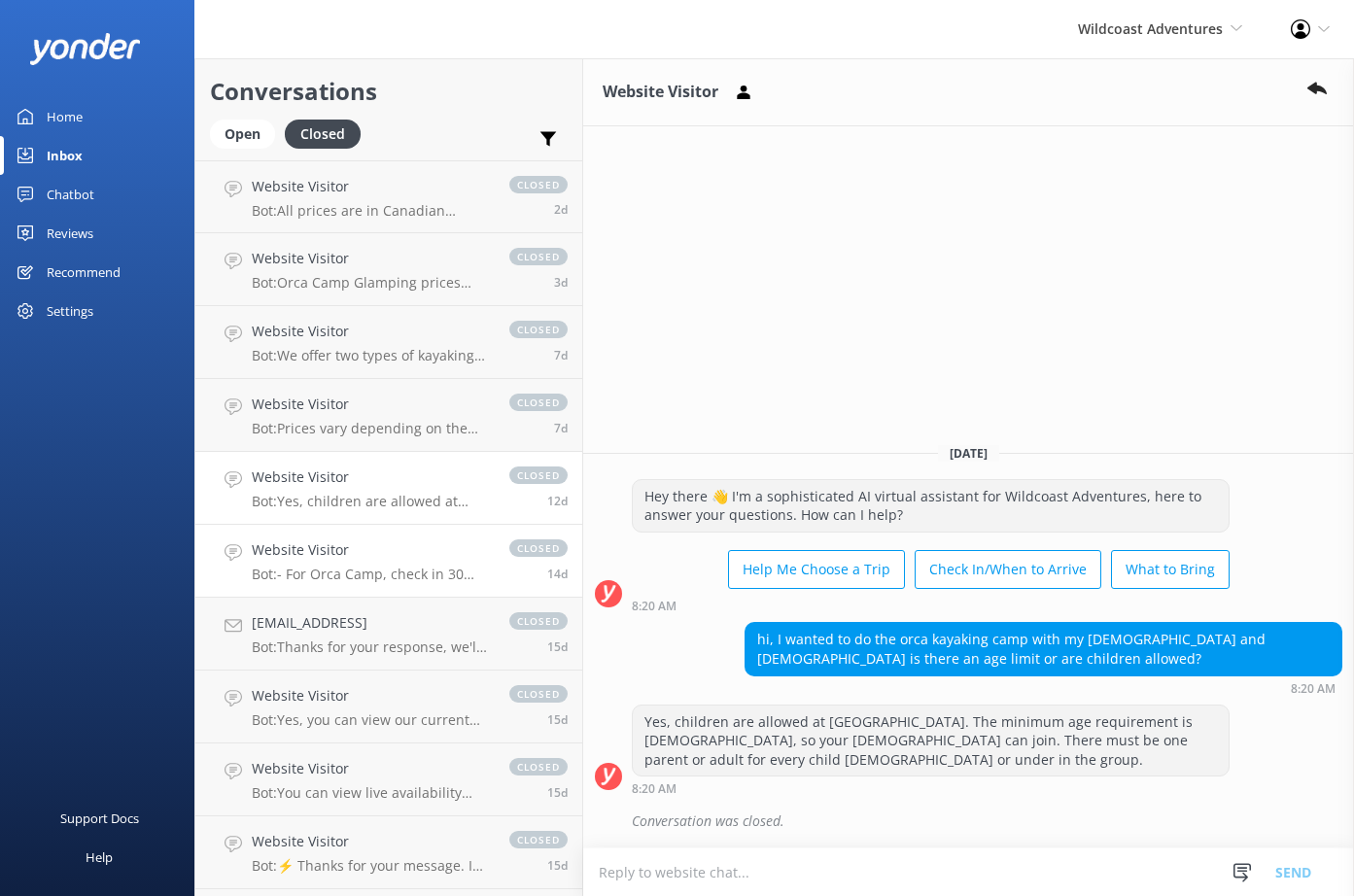
click at [368, 564] on div "Website Visitor Bot: - For Orca Camp, check in 30 minutes before departure (7:3…" at bounding box center [370, 560] width 238 height 43
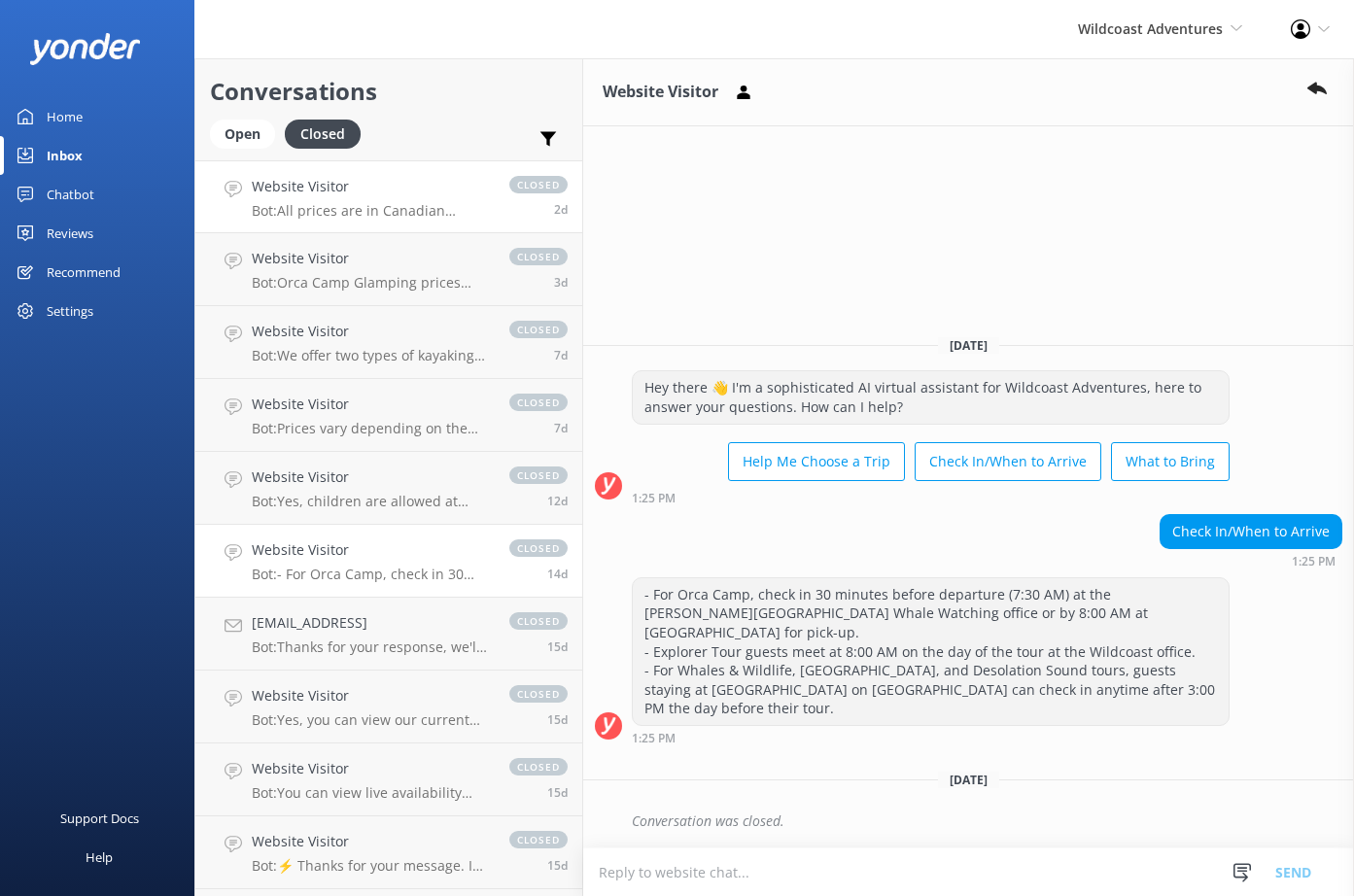
click at [374, 207] on p "Bot: All prices are in Canadian Dollars (CAD). For conversion to American dolla…" at bounding box center [370, 211] width 238 height 18
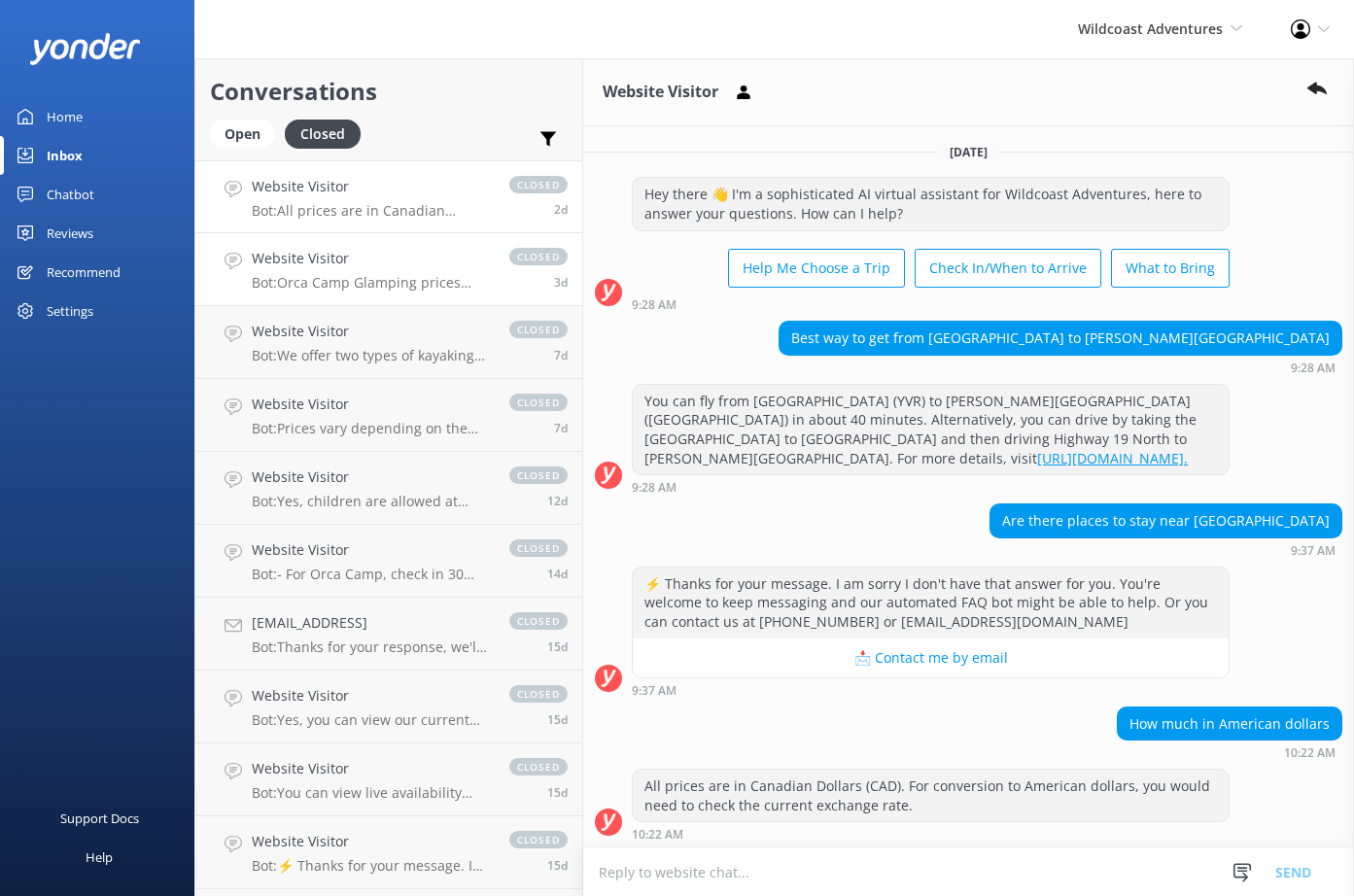
scroll to position [97, 0]
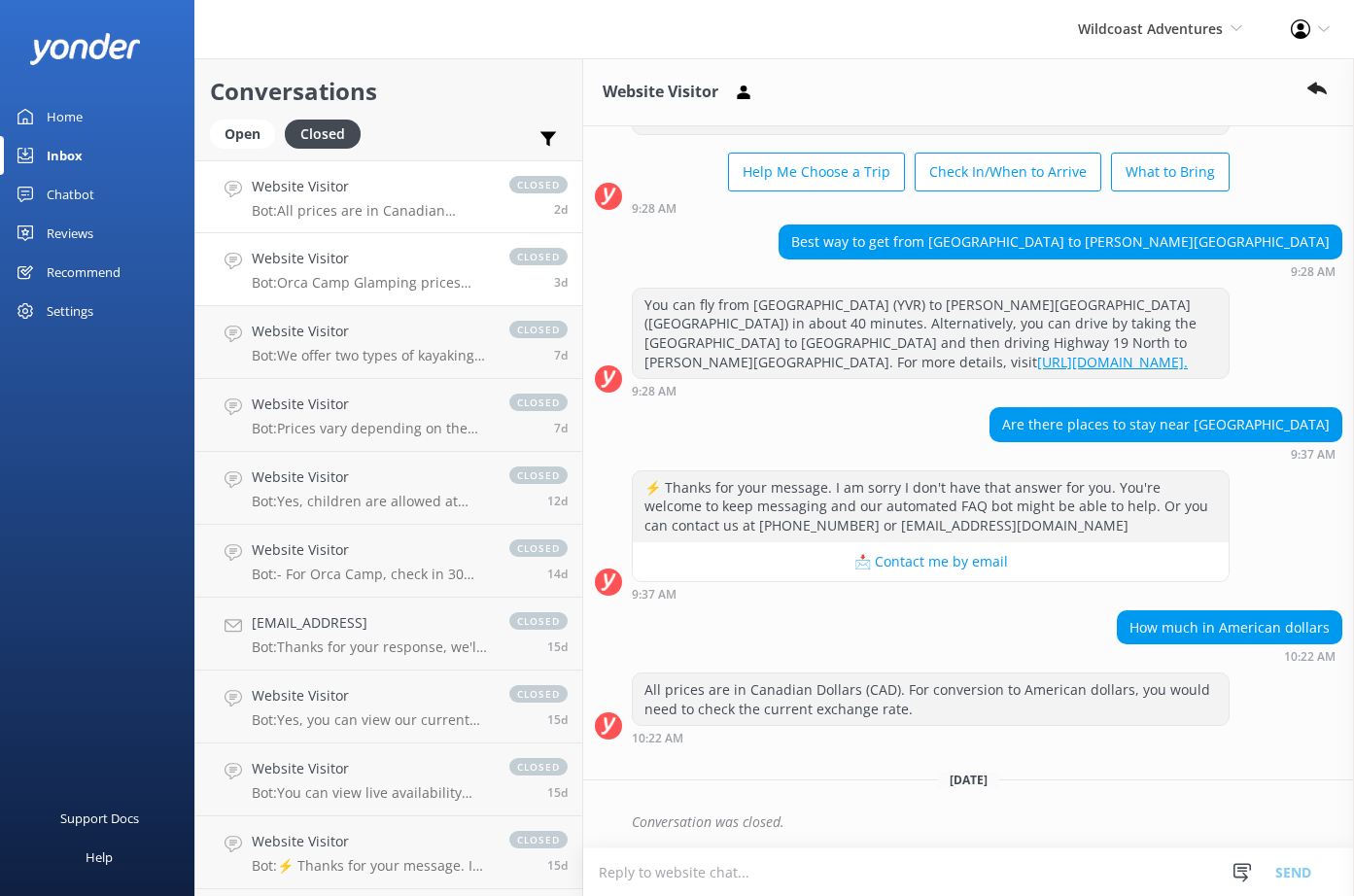
click at [384, 251] on h4 "Website Visitor" at bounding box center [370, 258] width 238 height 21
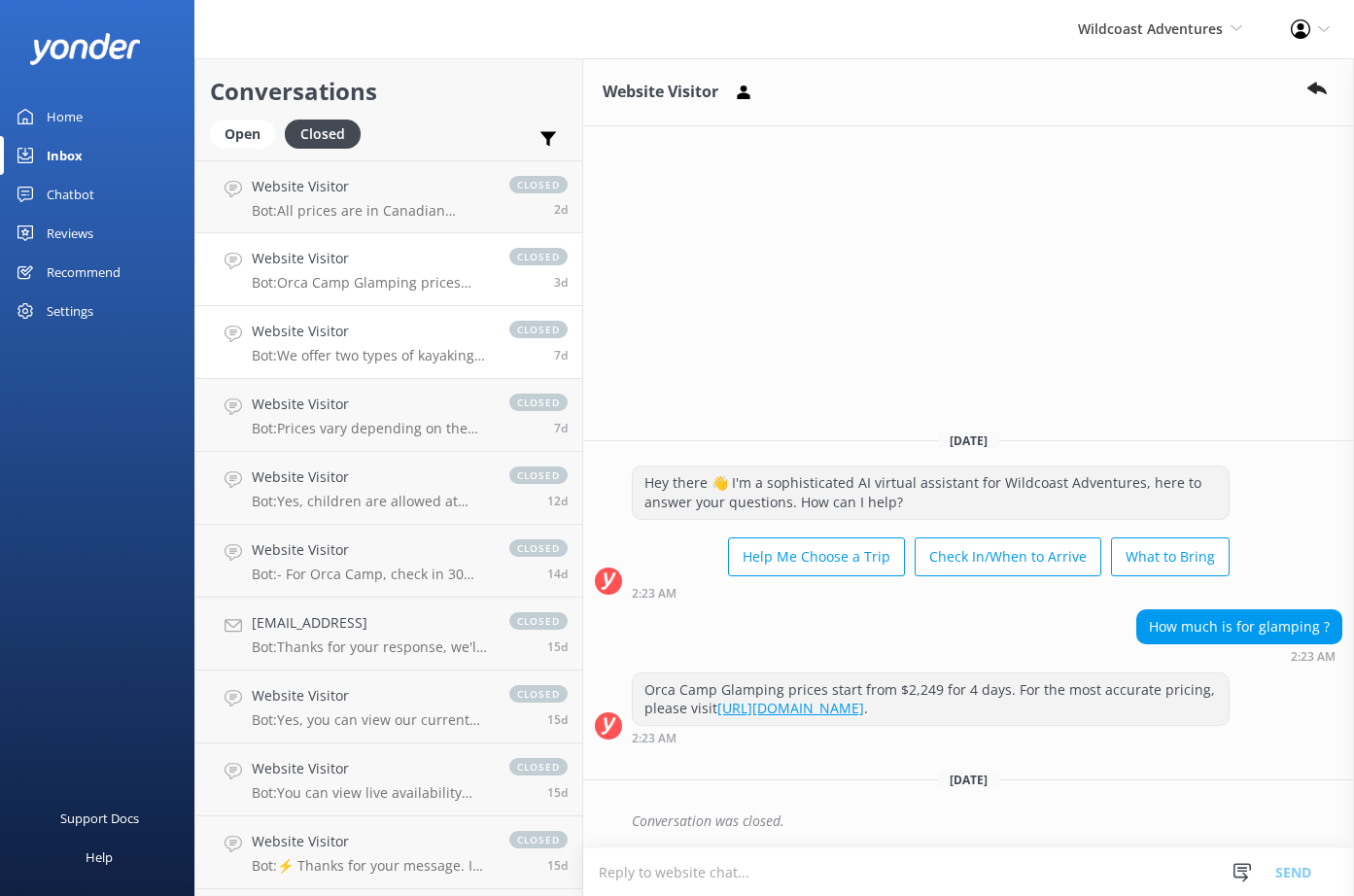
click at [381, 336] on h4 "Website Visitor" at bounding box center [370, 331] width 238 height 21
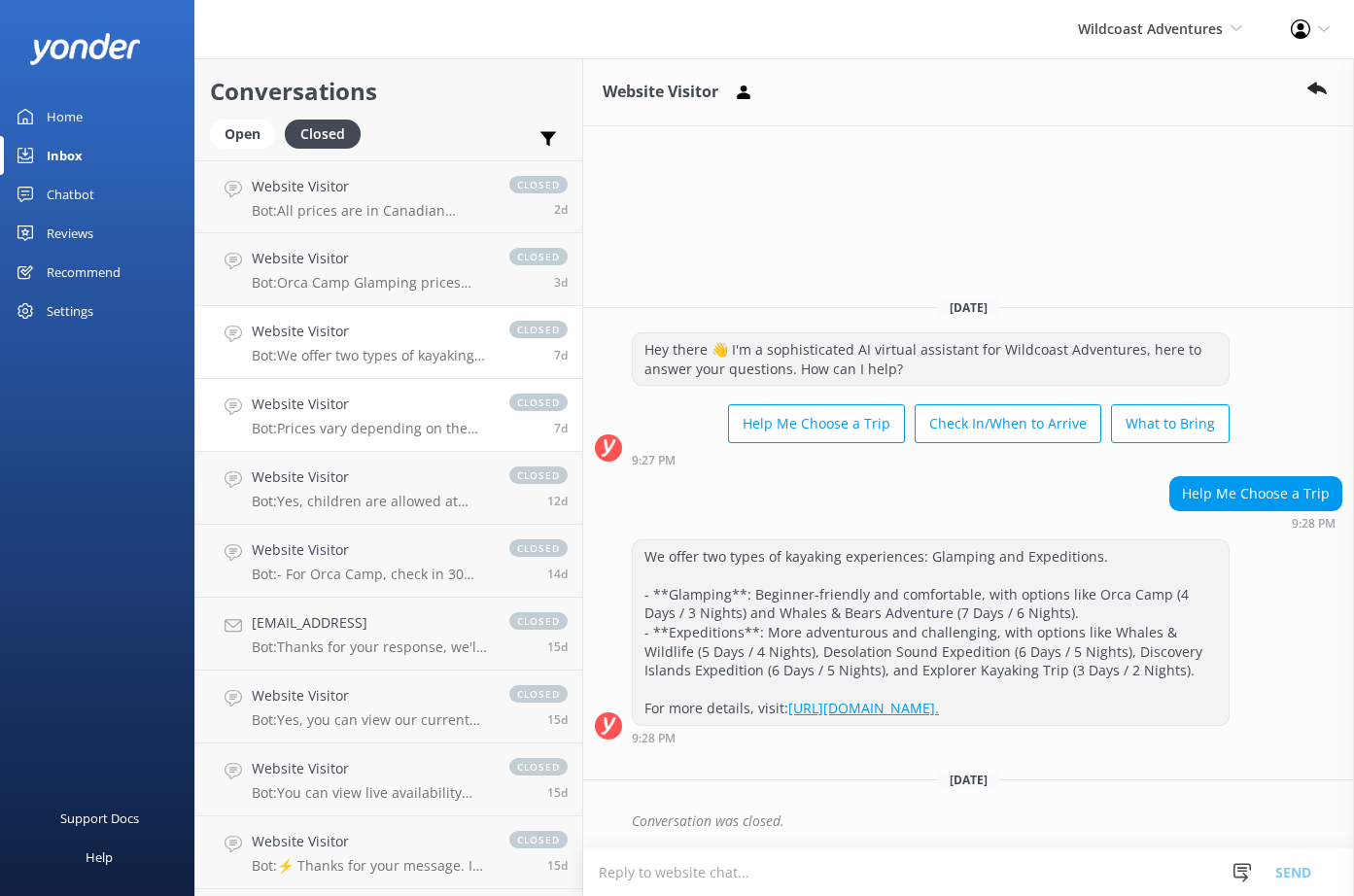
click at [380, 413] on h4 "Website Visitor" at bounding box center [370, 404] width 238 height 21
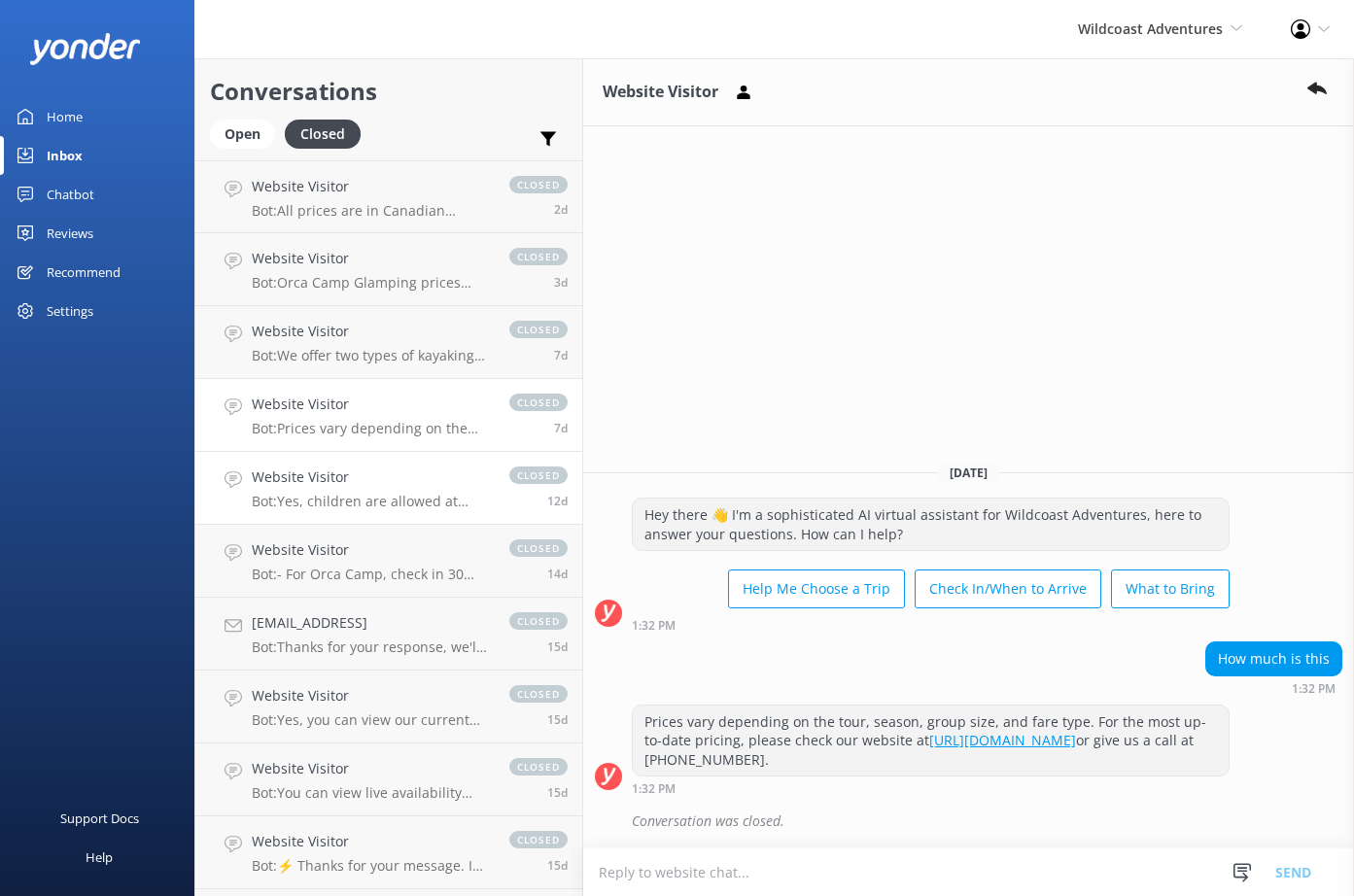
click at [382, 488] on h4 "Website Visitor" at bounding box center [370, 477] width 238 height 21
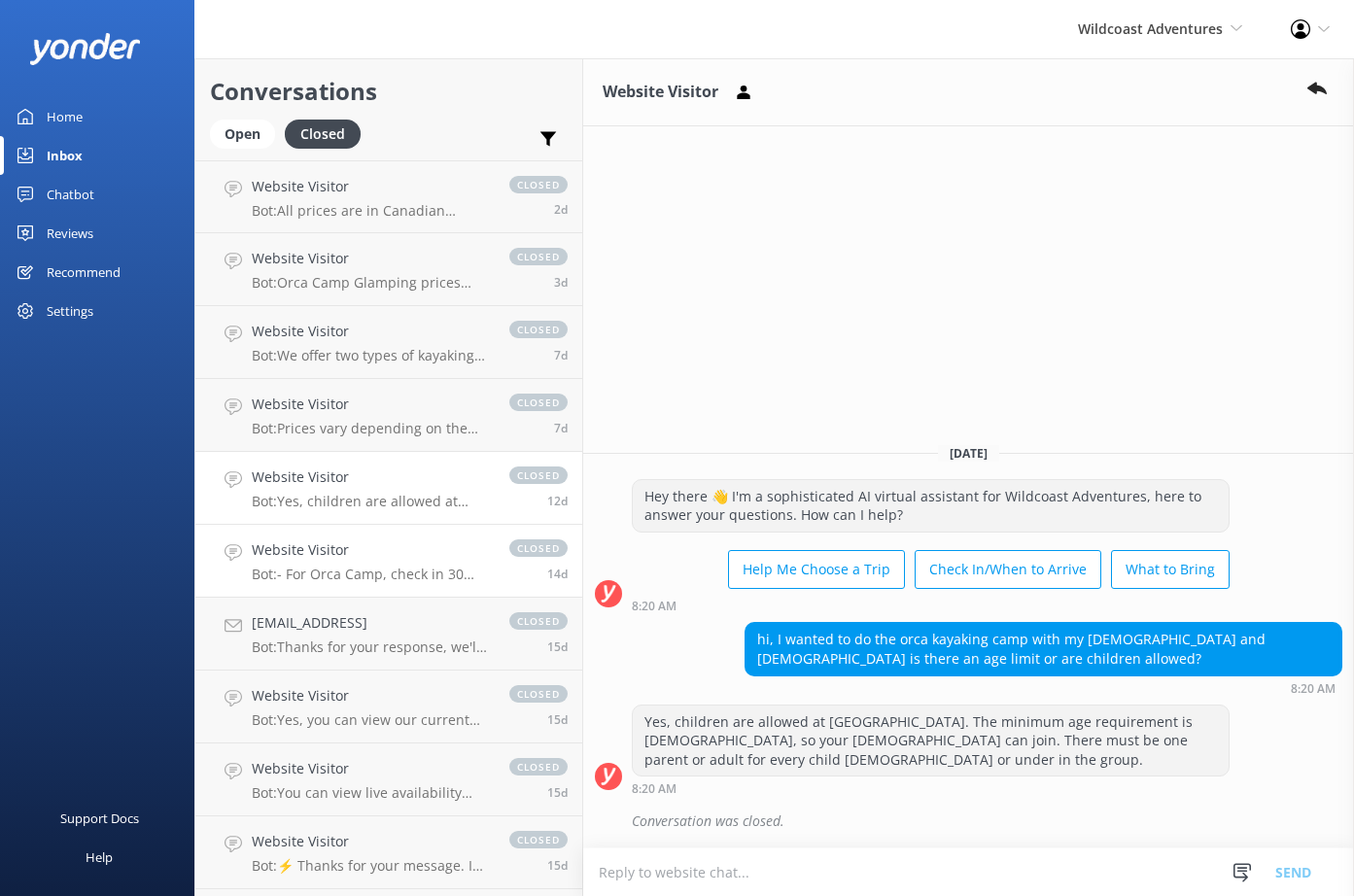
click at [382, 561] on div "Website Visitor Bot: - For Orca Camp, check in 30 minutes before departure (7:3…" at bounding box center [370, 560] width 238 height 43
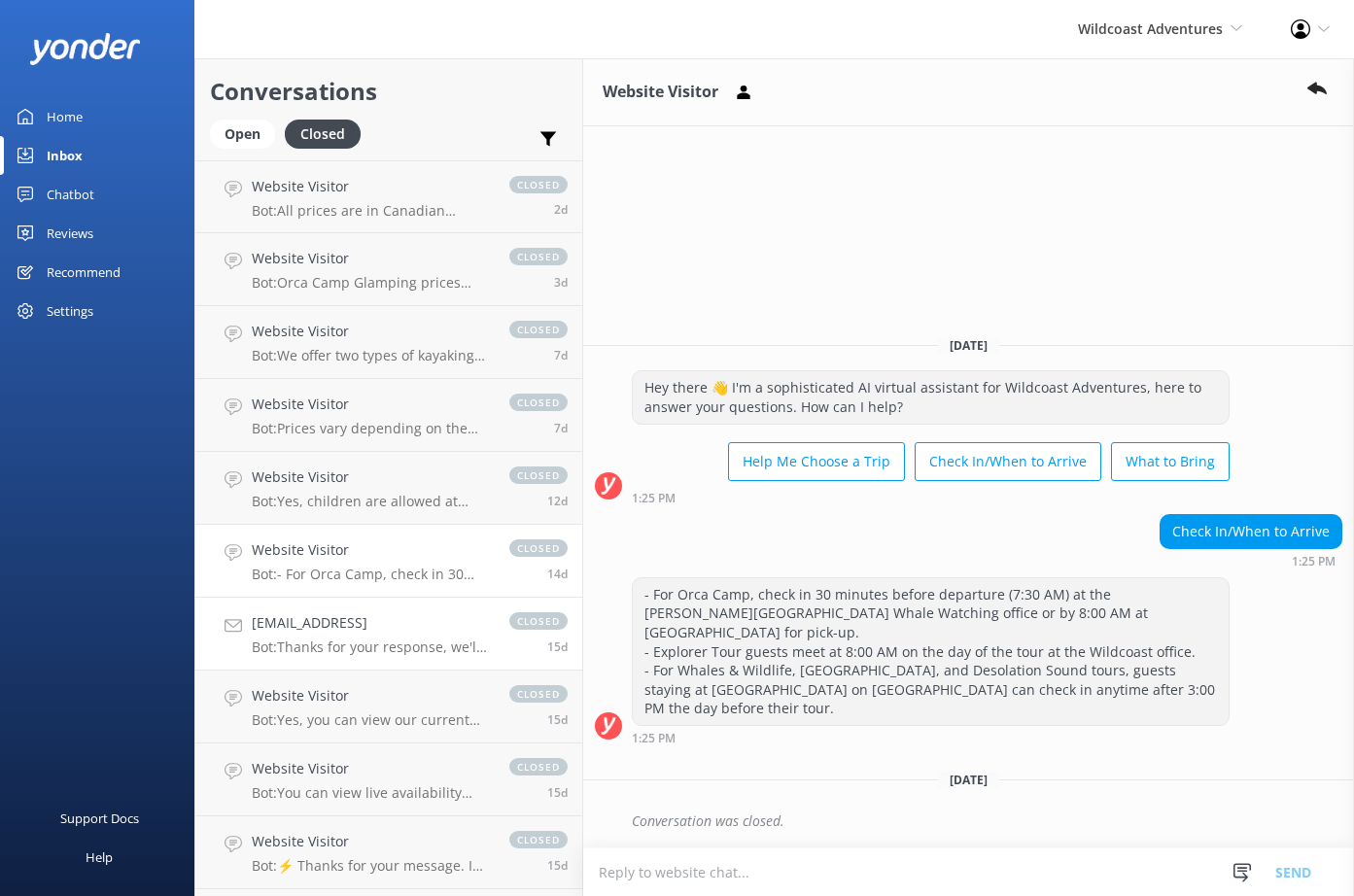
click at [374, 629] on h4 "Denyfran@live.fom" at bounding box center [370, 622] width 238 height 21
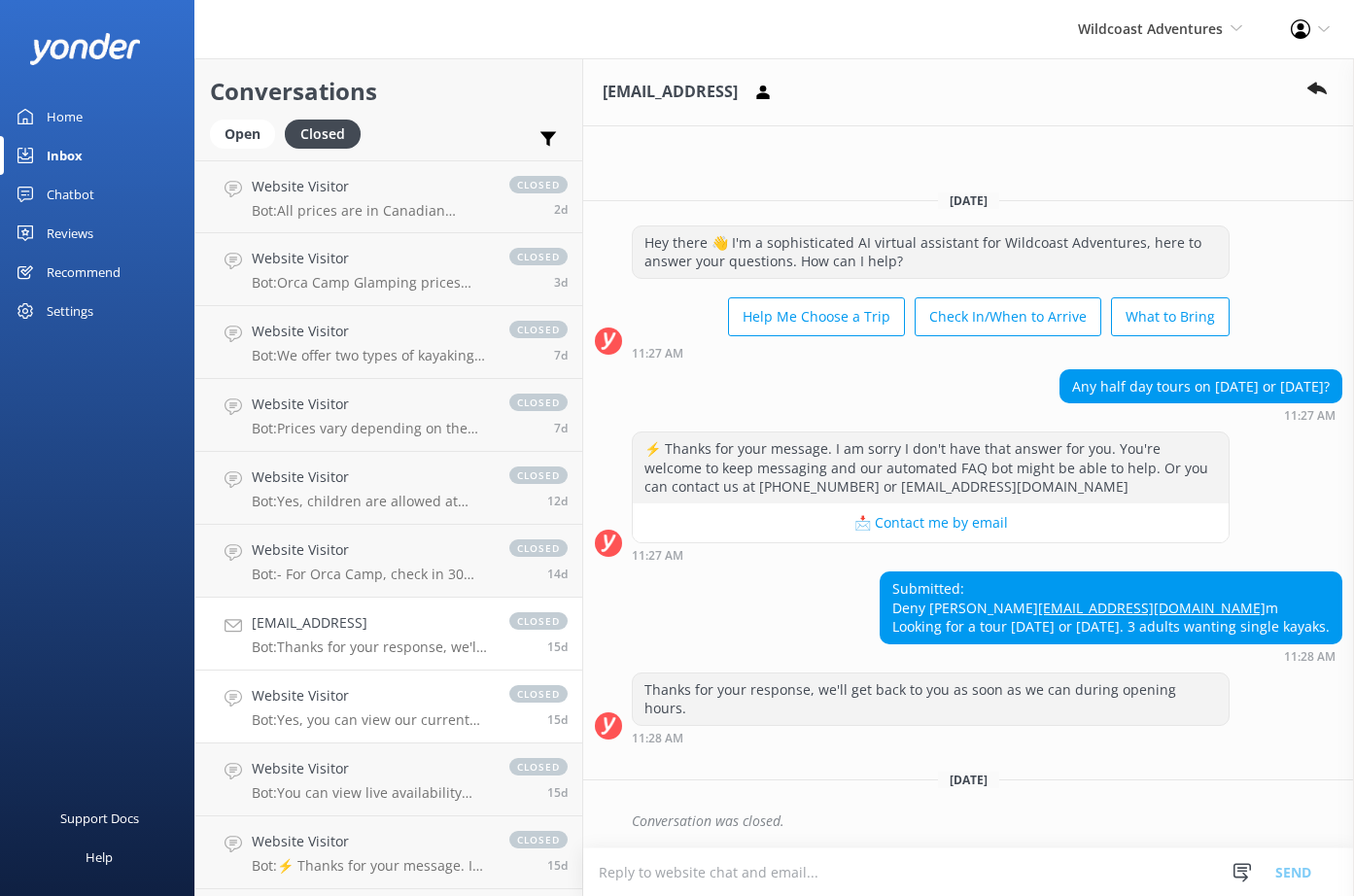
click at [379, 706] on h4 "Website Visitor" at bounding box center [370, 696] width 238 height 21
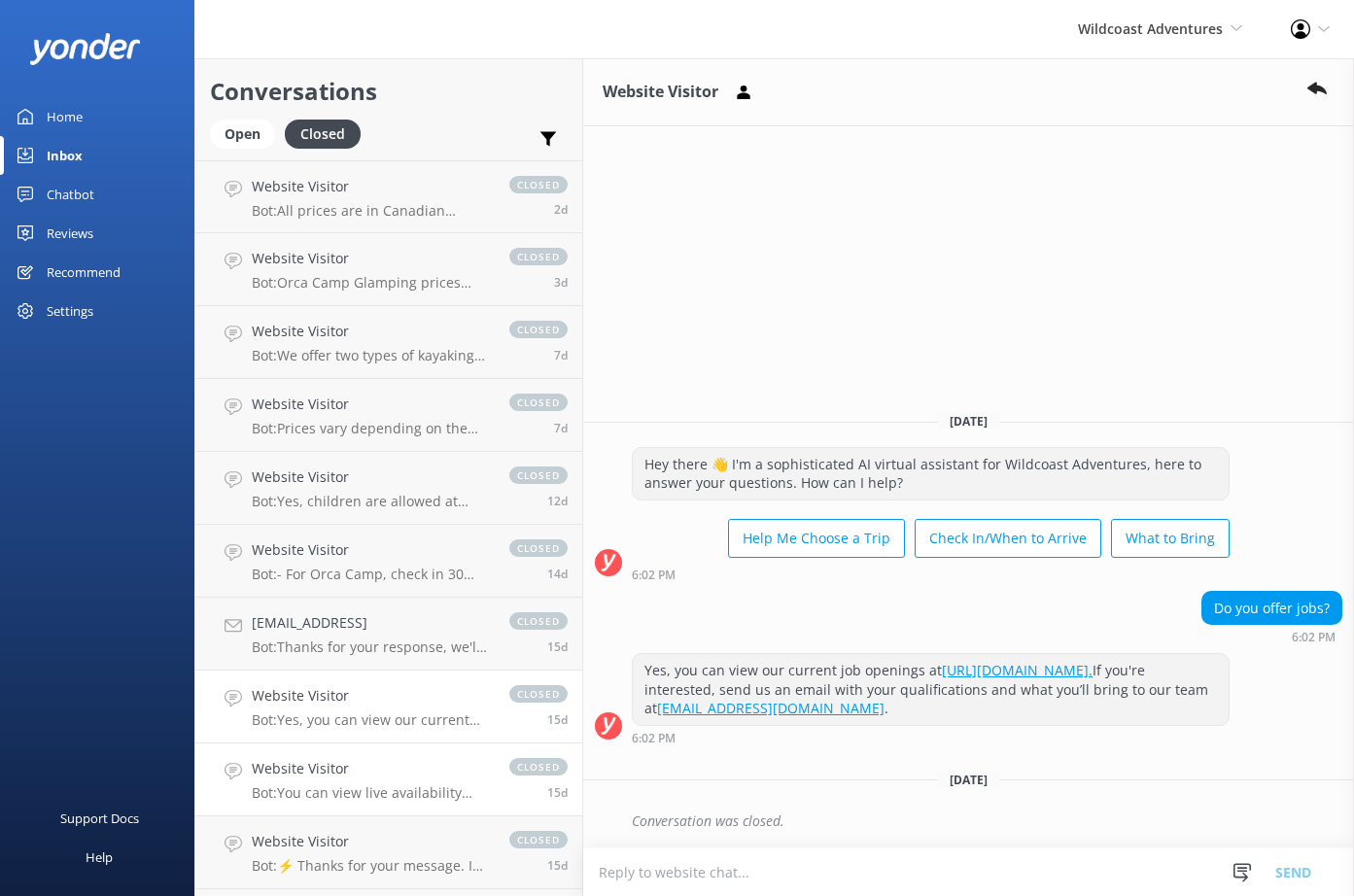
click at [373, 773] on h4 "Website Visitor" at bounding box center [370, 769] width 238 height 21
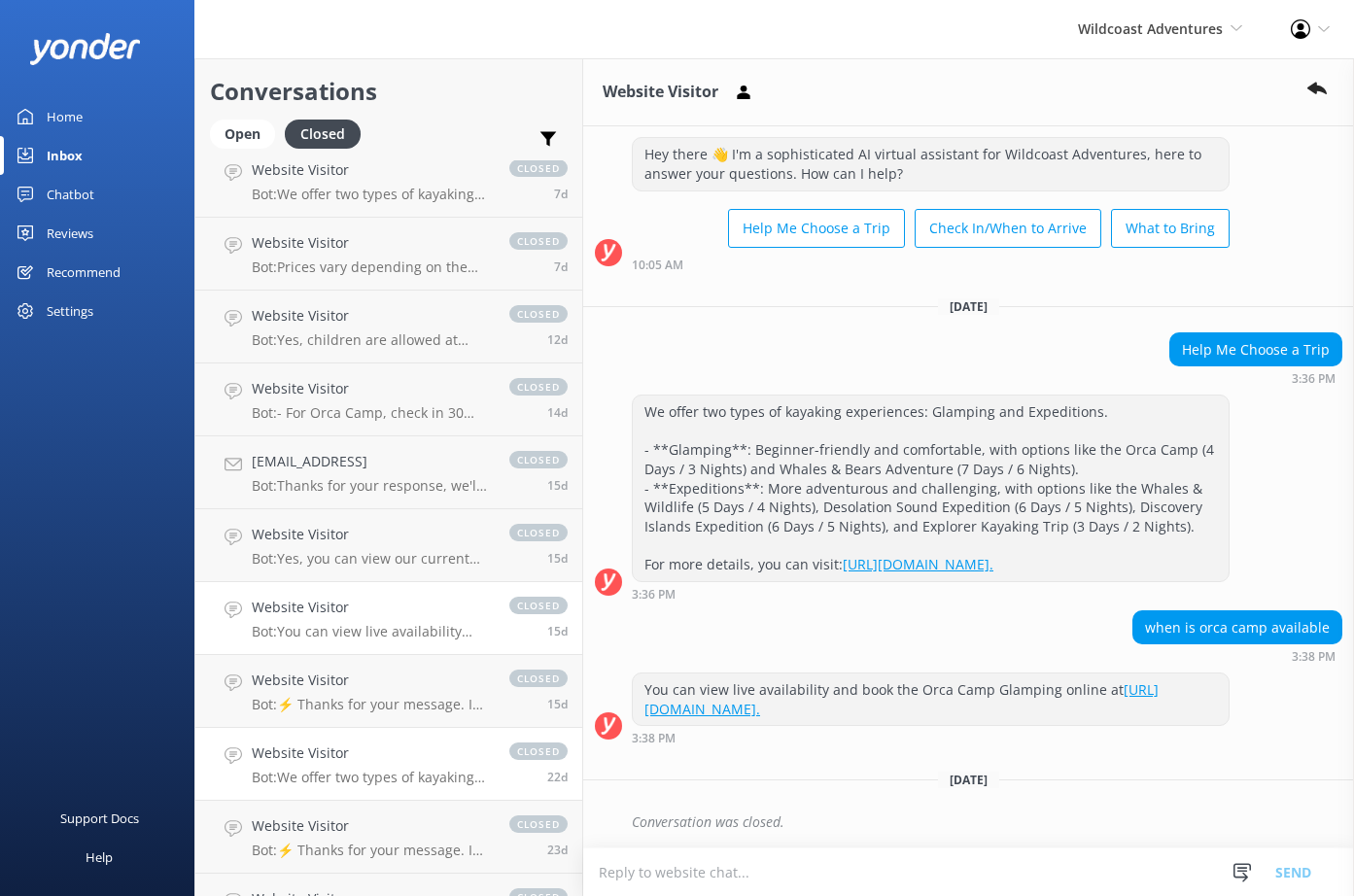
scroll to position [233, 0]
click at [356, 641] on p "Bot: ⚡ Thanks for your message. I am sorry I don't have that answer for you. Yo…" at bounding box center [370, 633] width 238 height 18
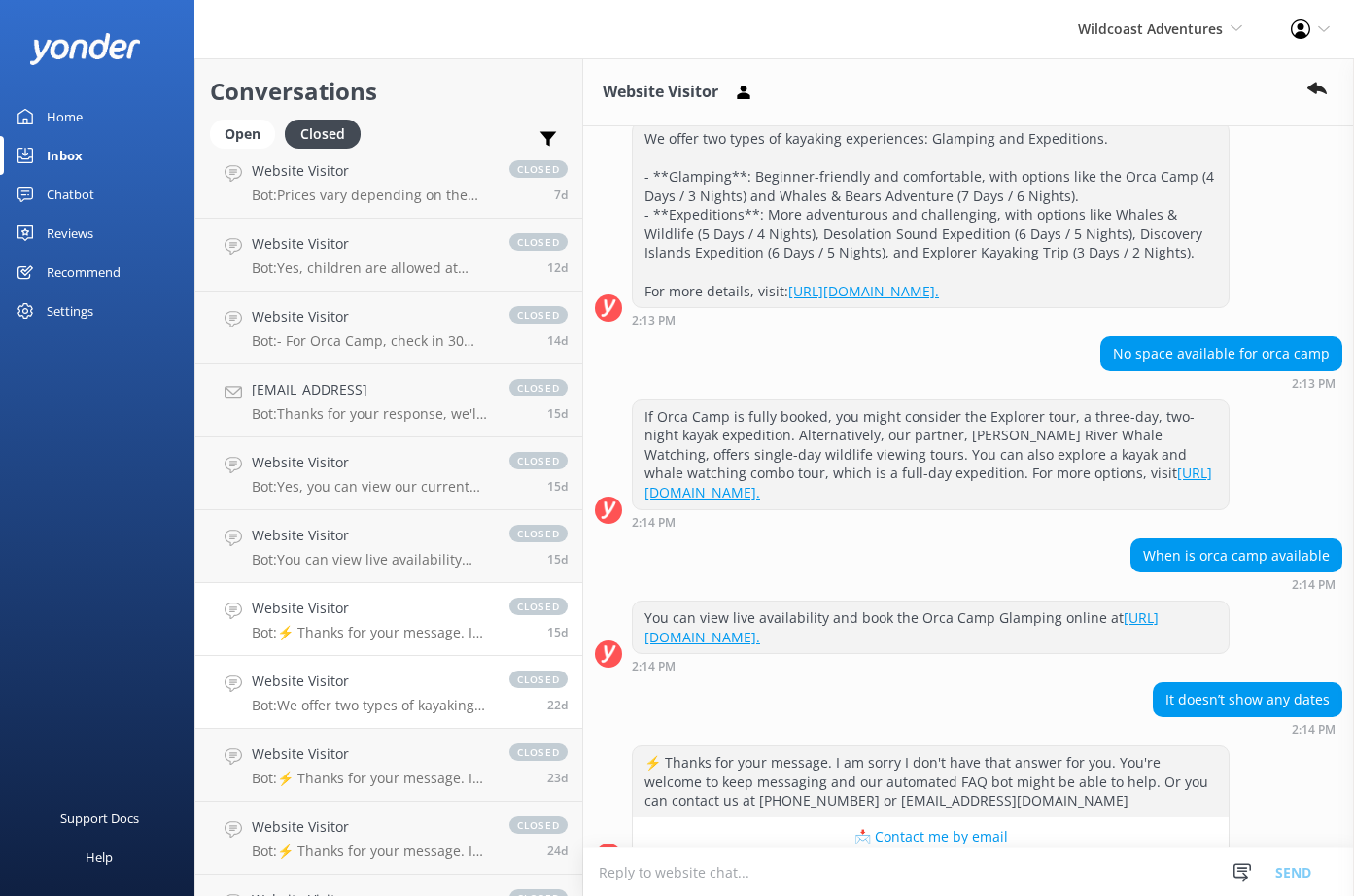
scroll to position [401, 0]
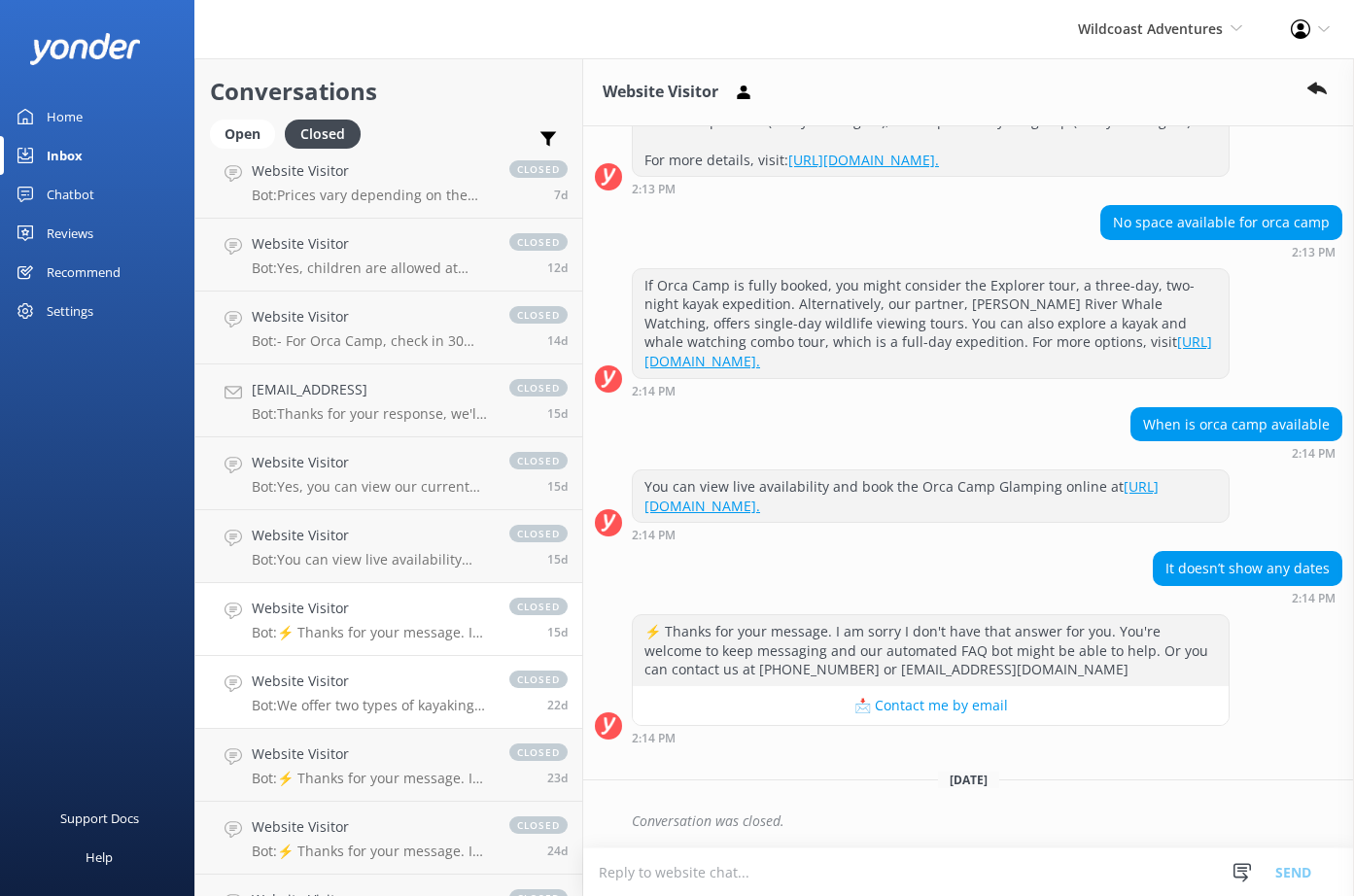
click at [367, 693] on div "Website Visitor Bot: We offer two types of kayaking experiences: Glamping and E…" at bounding box center [370, 692] width 238 height 43
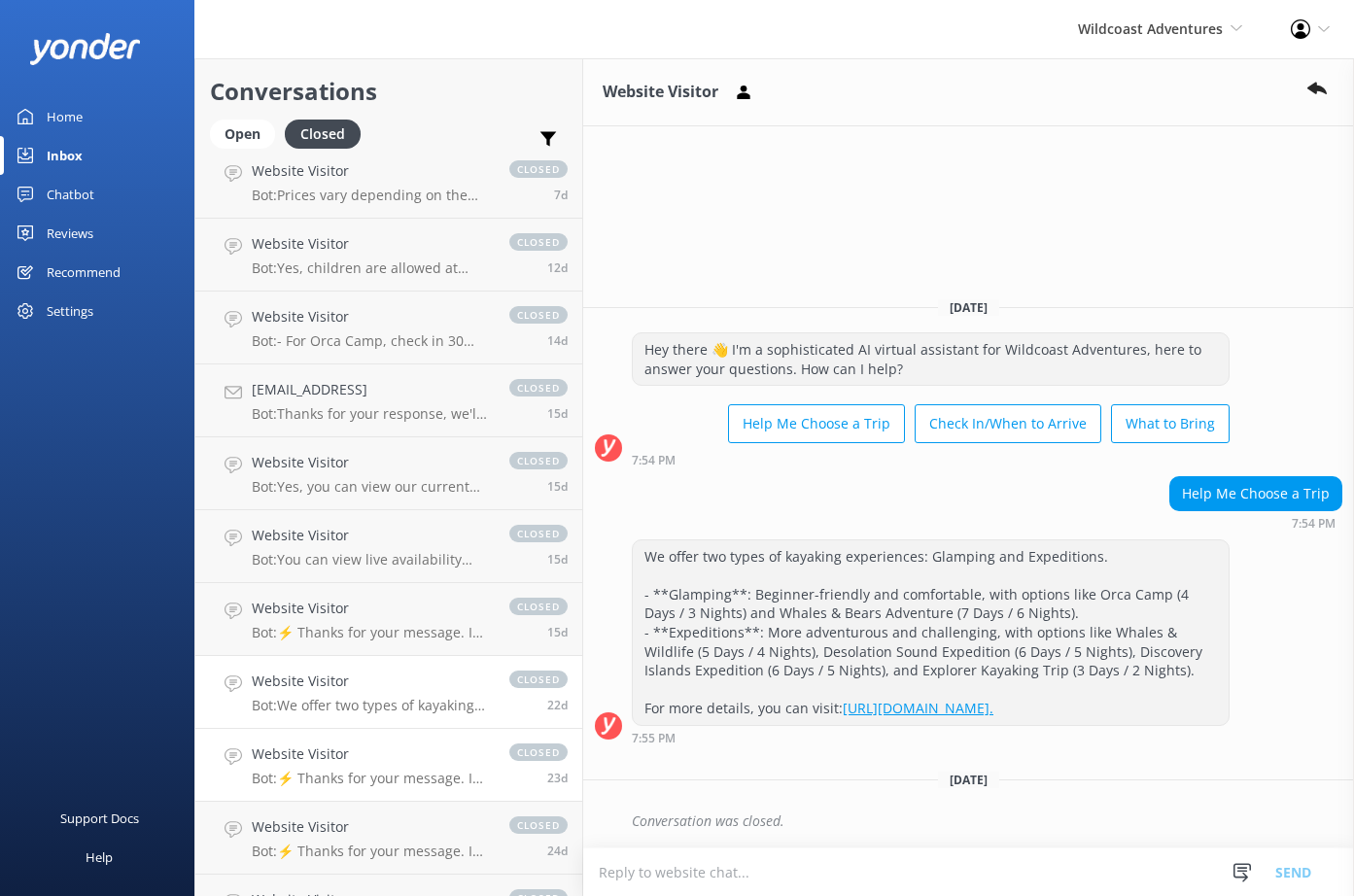
click at [377, 765] on h4 "Website Visitor" at bounding box center [370, 754] width 238 height 21
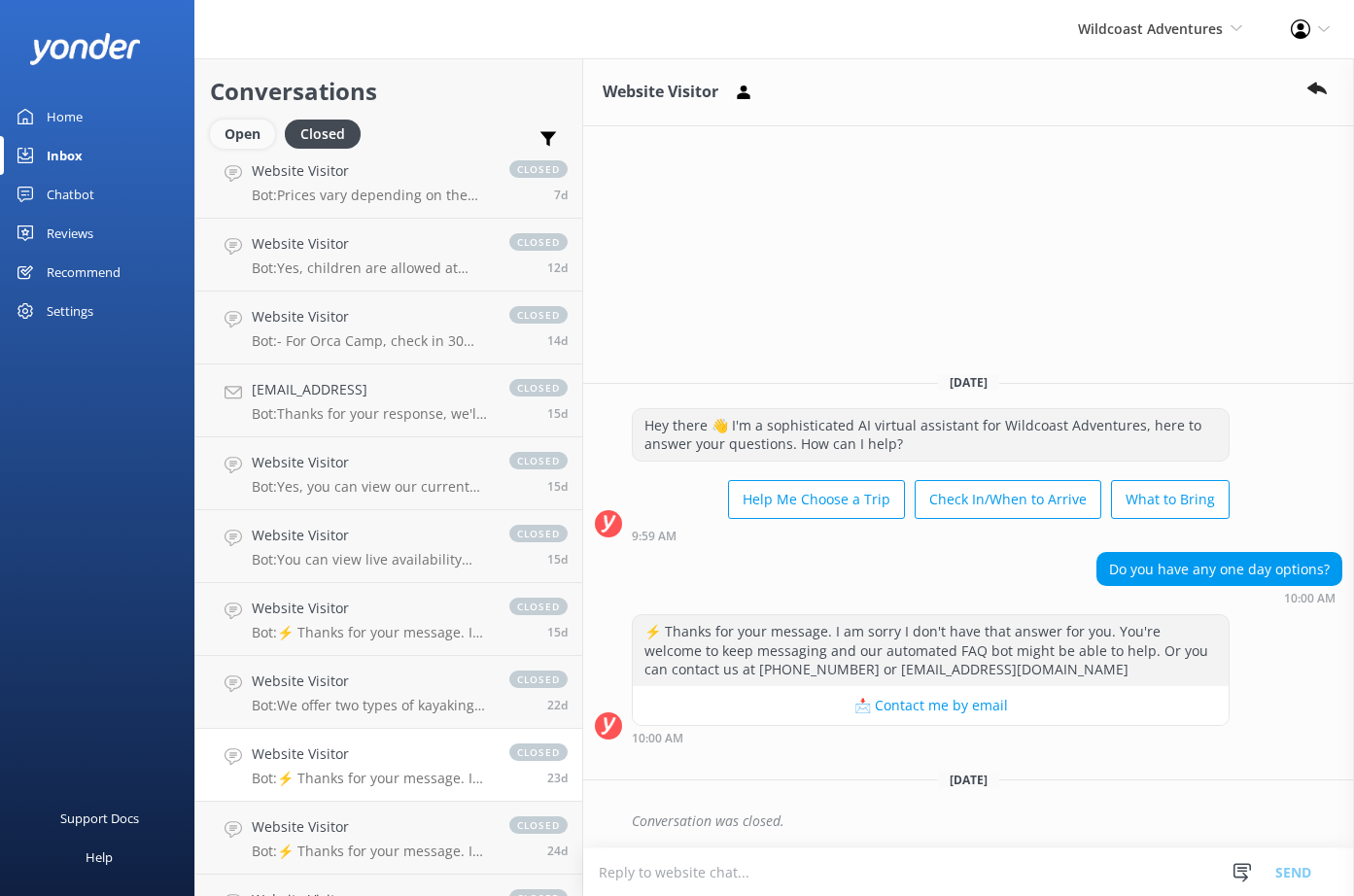
click at [251, 128] on div "Open" at bounding box center [242, 133] width 65 height 29
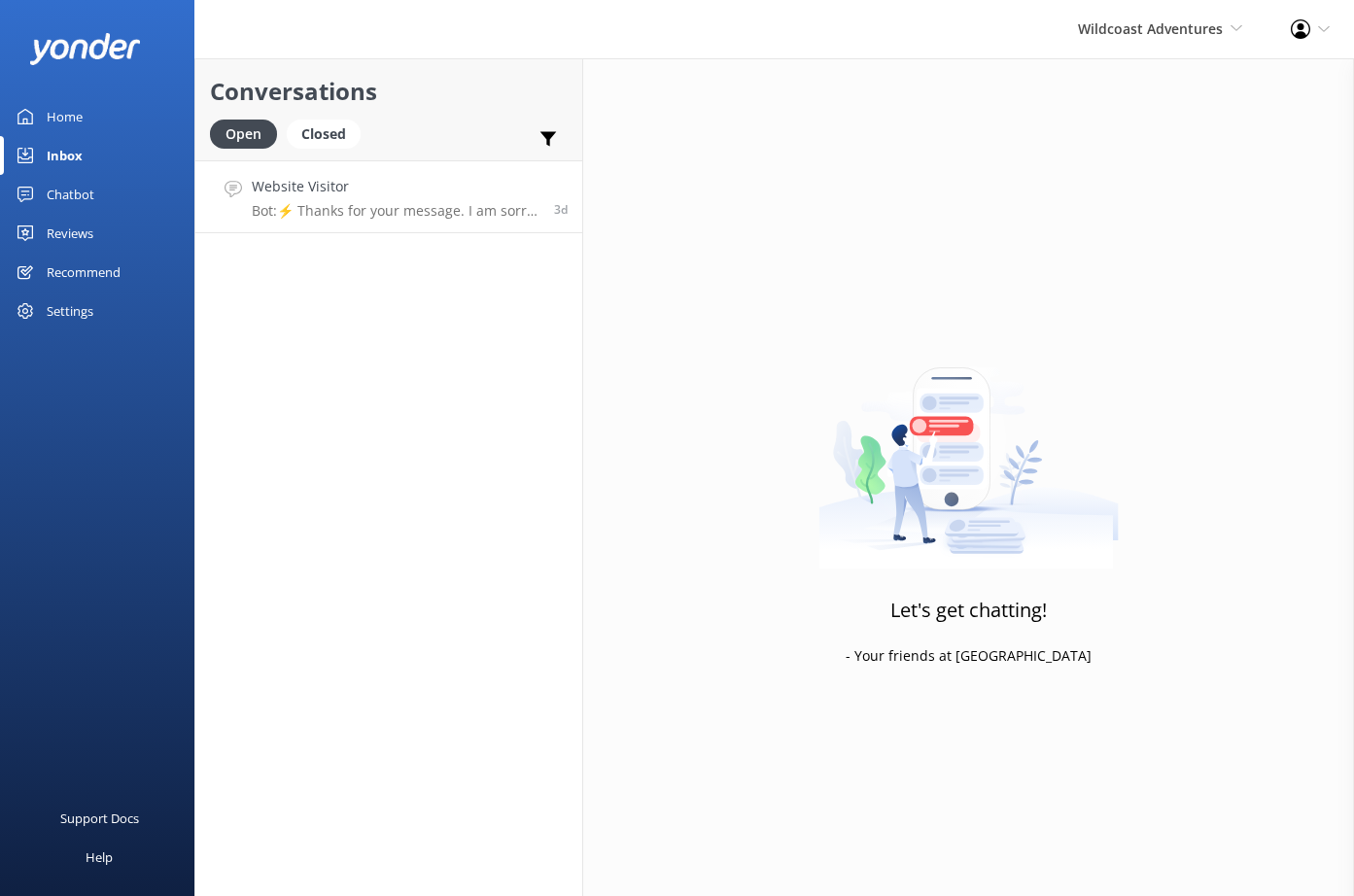
click at [403, 196] on h4 "Website Visitor" at bounding box center [395, 186] width 288 height 21
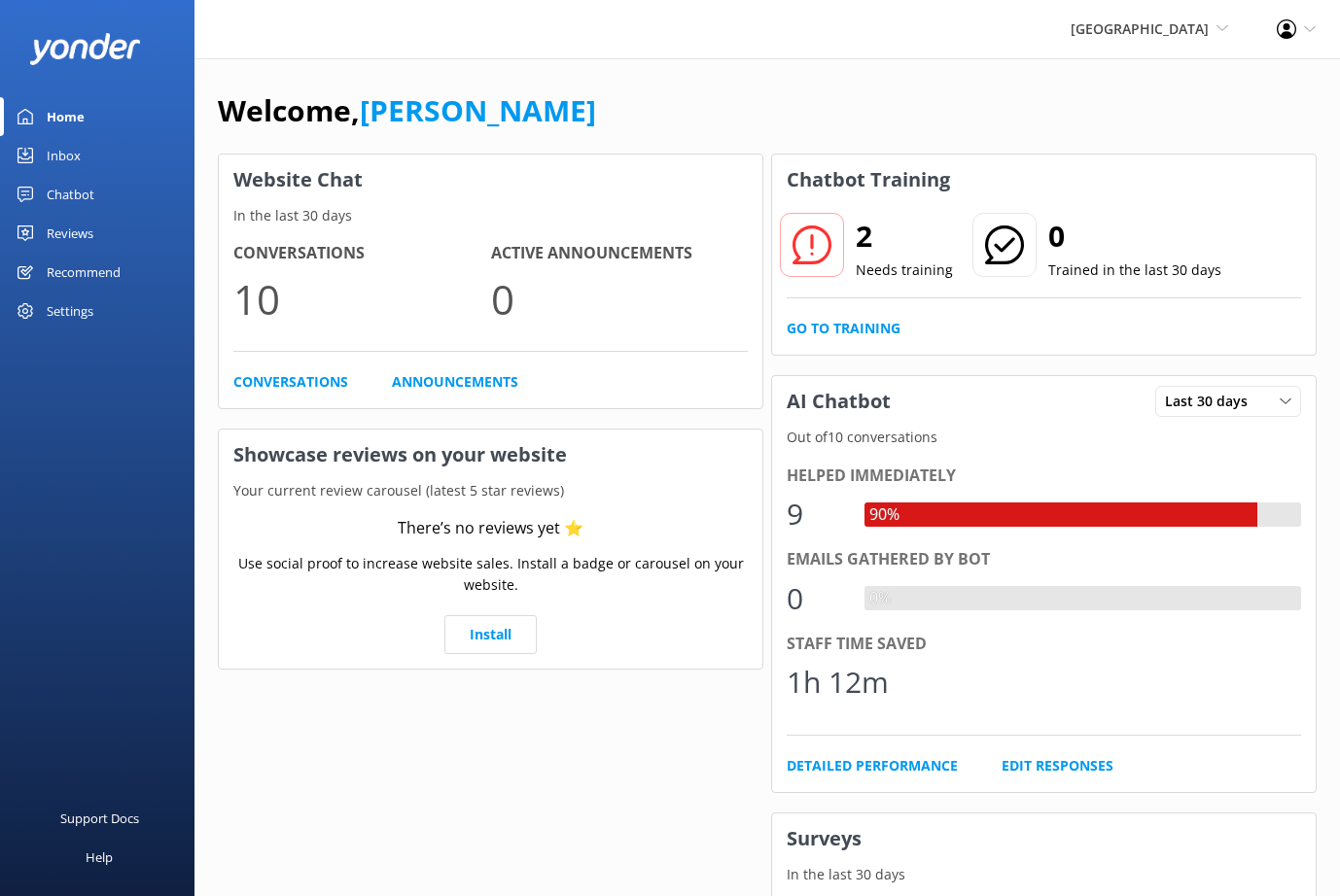
click at [69, 194] on div "Chatbot" at bounding box center [71, 194] width 48 height 39
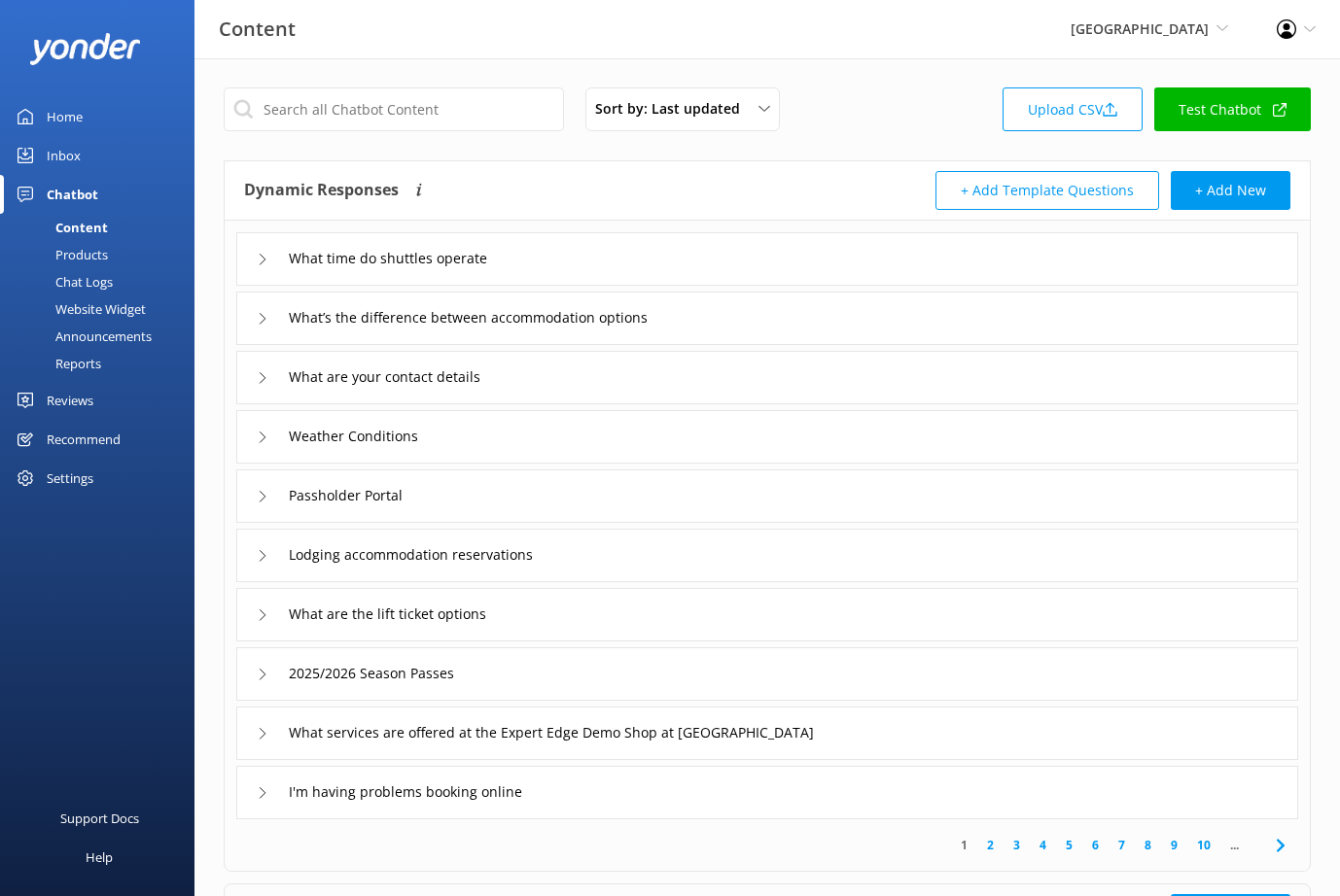
click at [66, 146] on div "Inbox" at bounding box center [64, 155] width 34 height 39
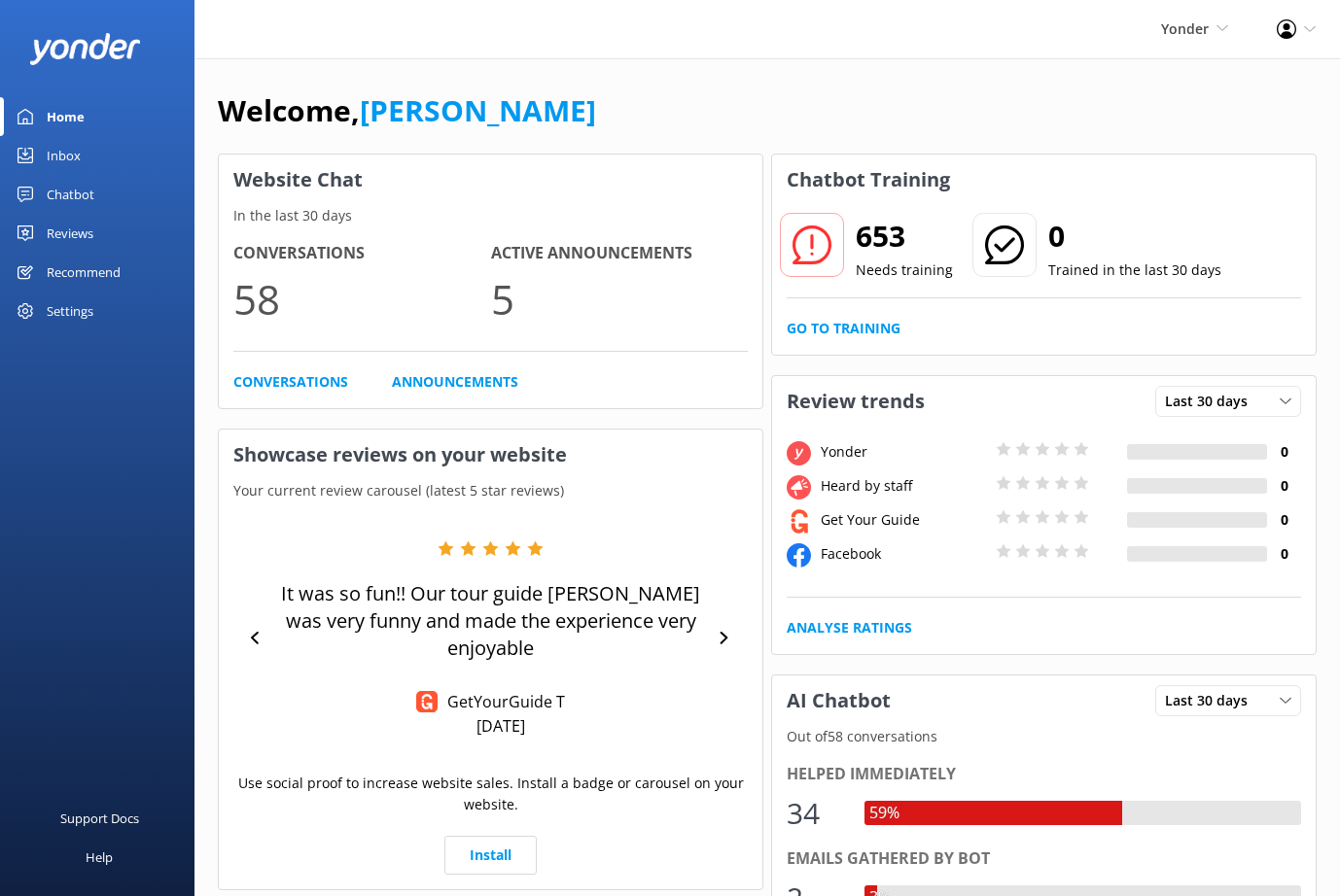
click at [55, 154] on div "Inbox" at bounding box center [64, 155] width 34 height 39
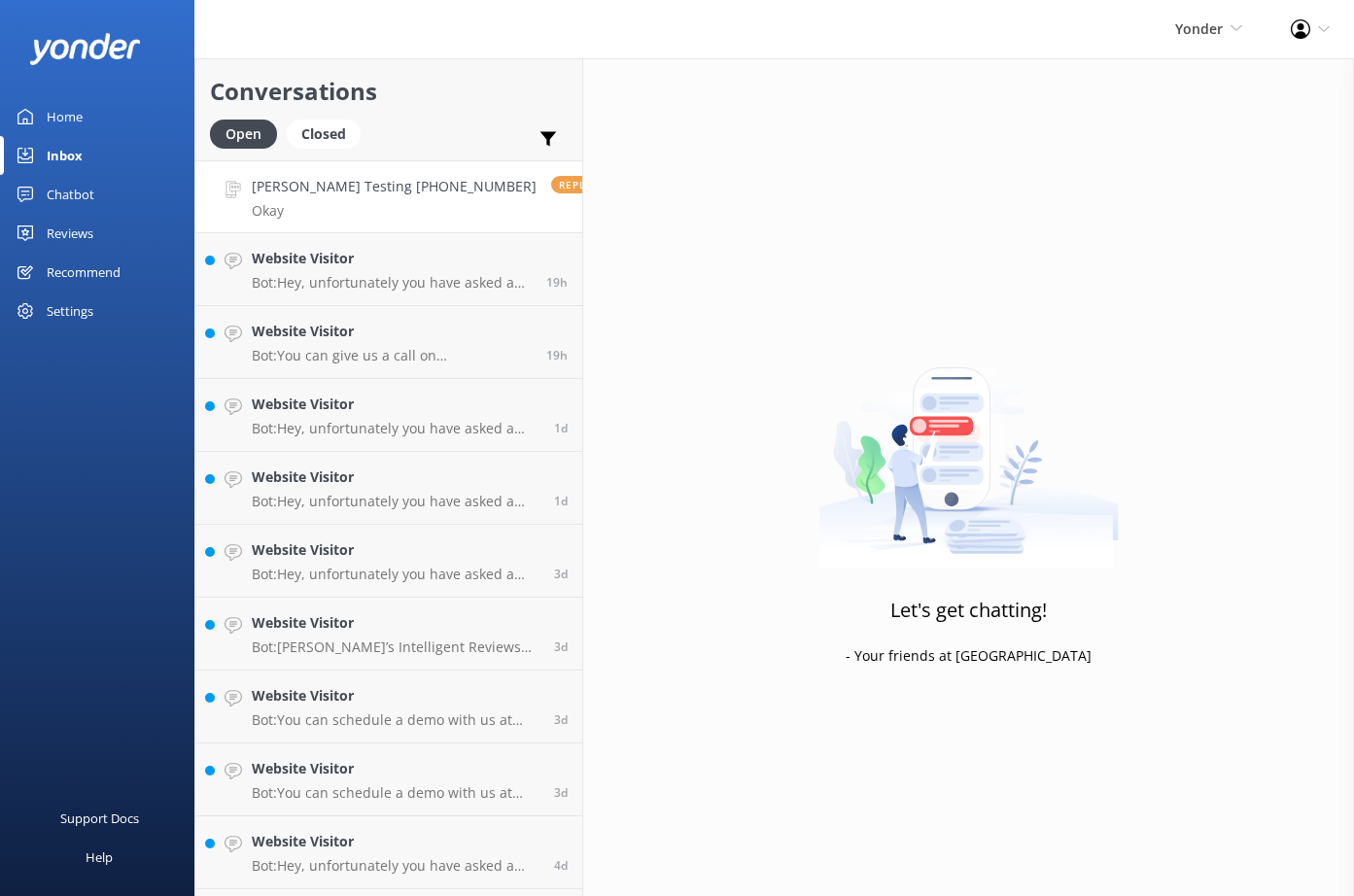
click at [376, 212] on p "Okay" at bounding box center [394, 211] width 285 height 18
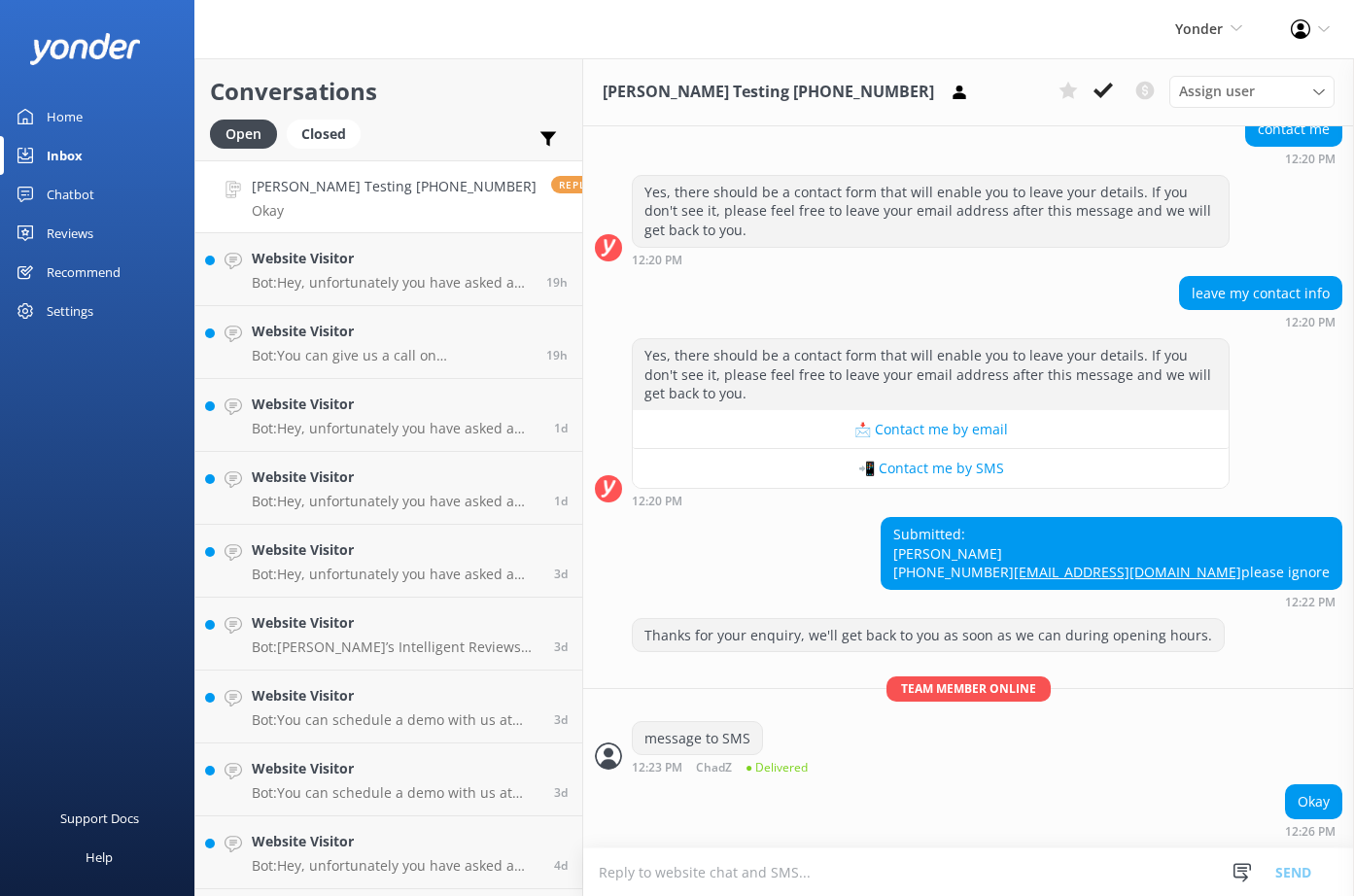
scroll to position [978, 0]
click at [953, 99] on use at bounding box center [959, 92] width 13 height 14
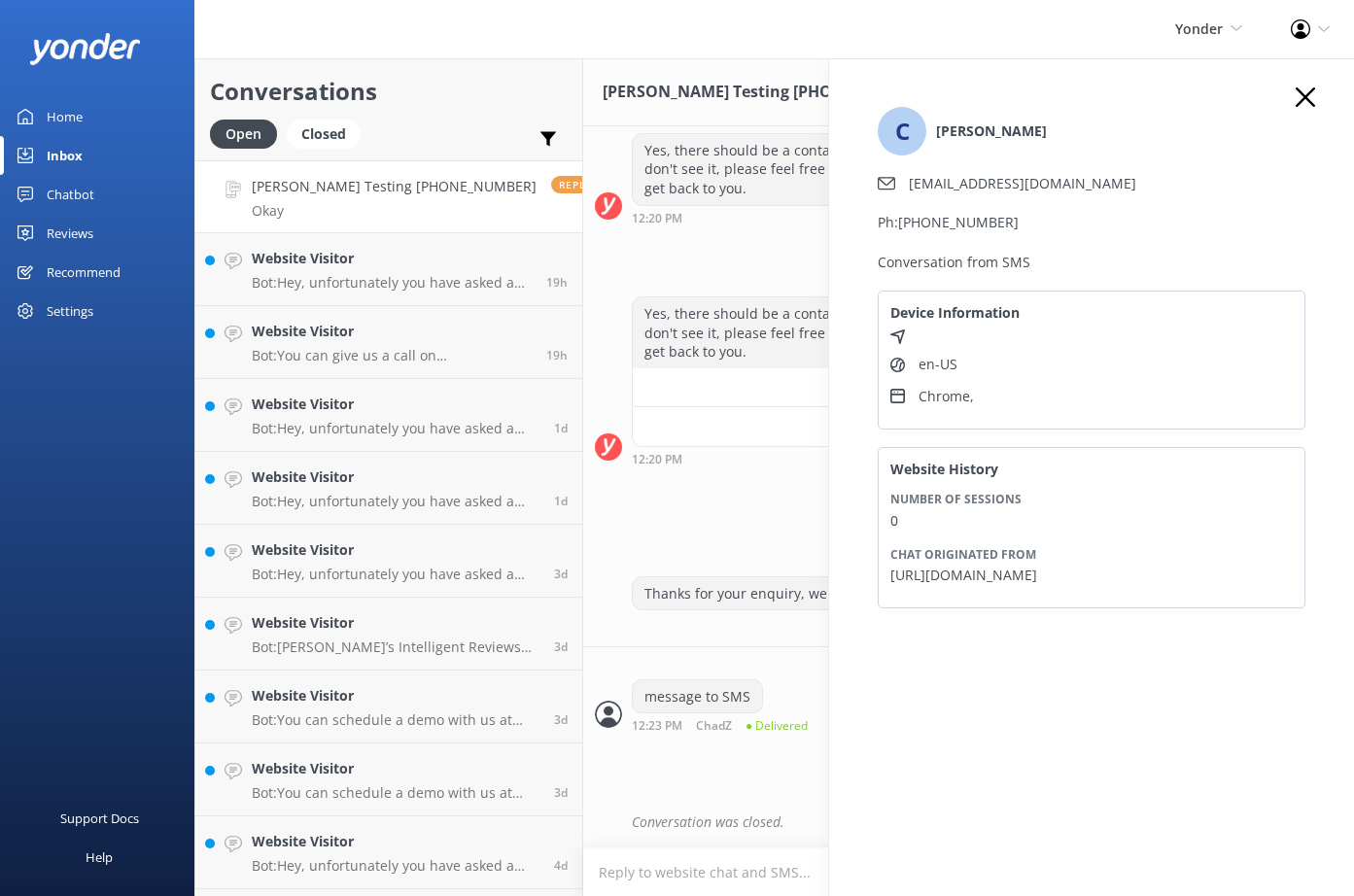
scroll to position [1019, 0]
click at [1305, 99] on use "button" at bounding box center [1306, 98] width 20 height 20
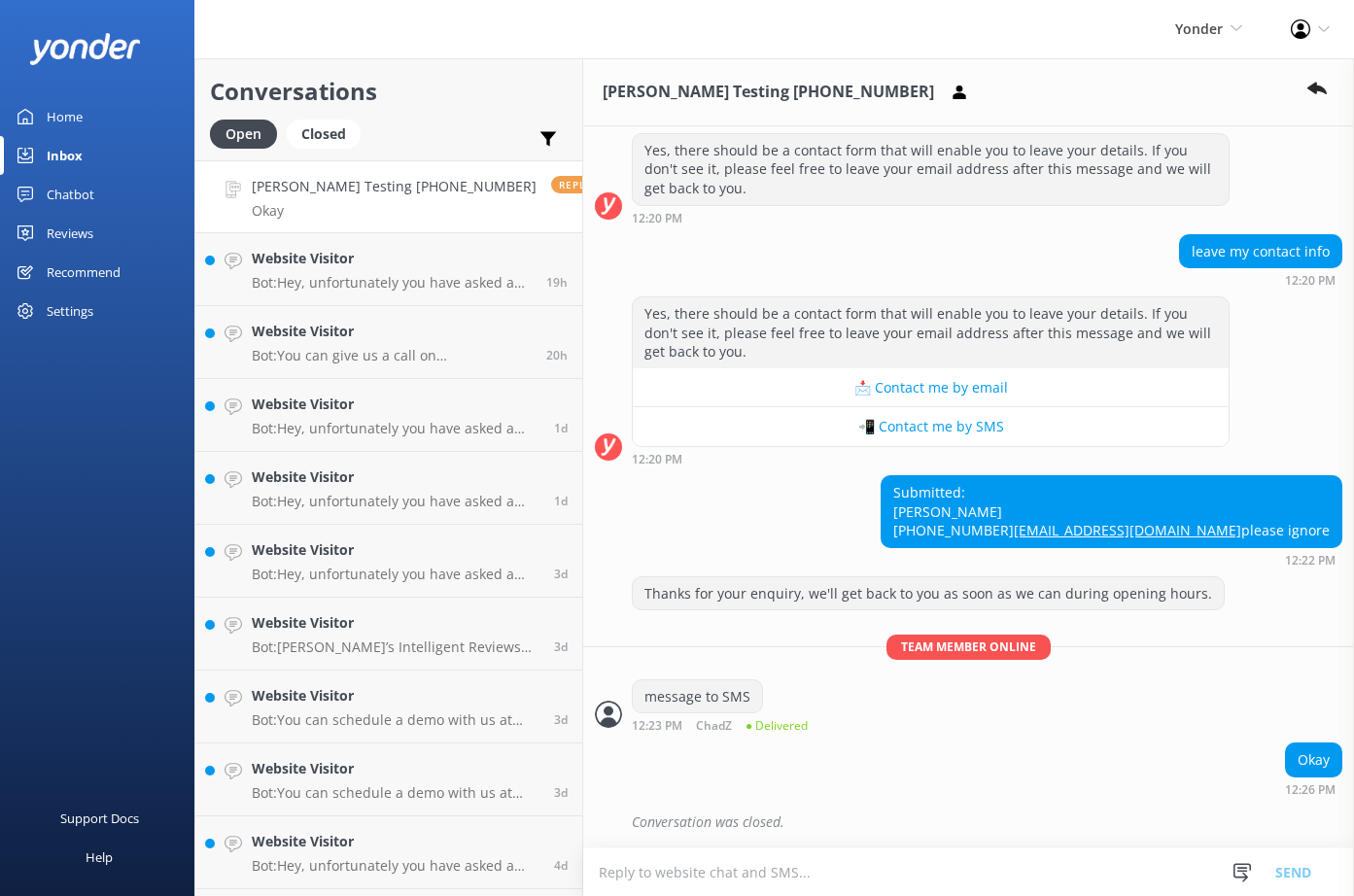
click at [61, 306] on div "Settings" at bounding box center [70, 311] width 47 height 39
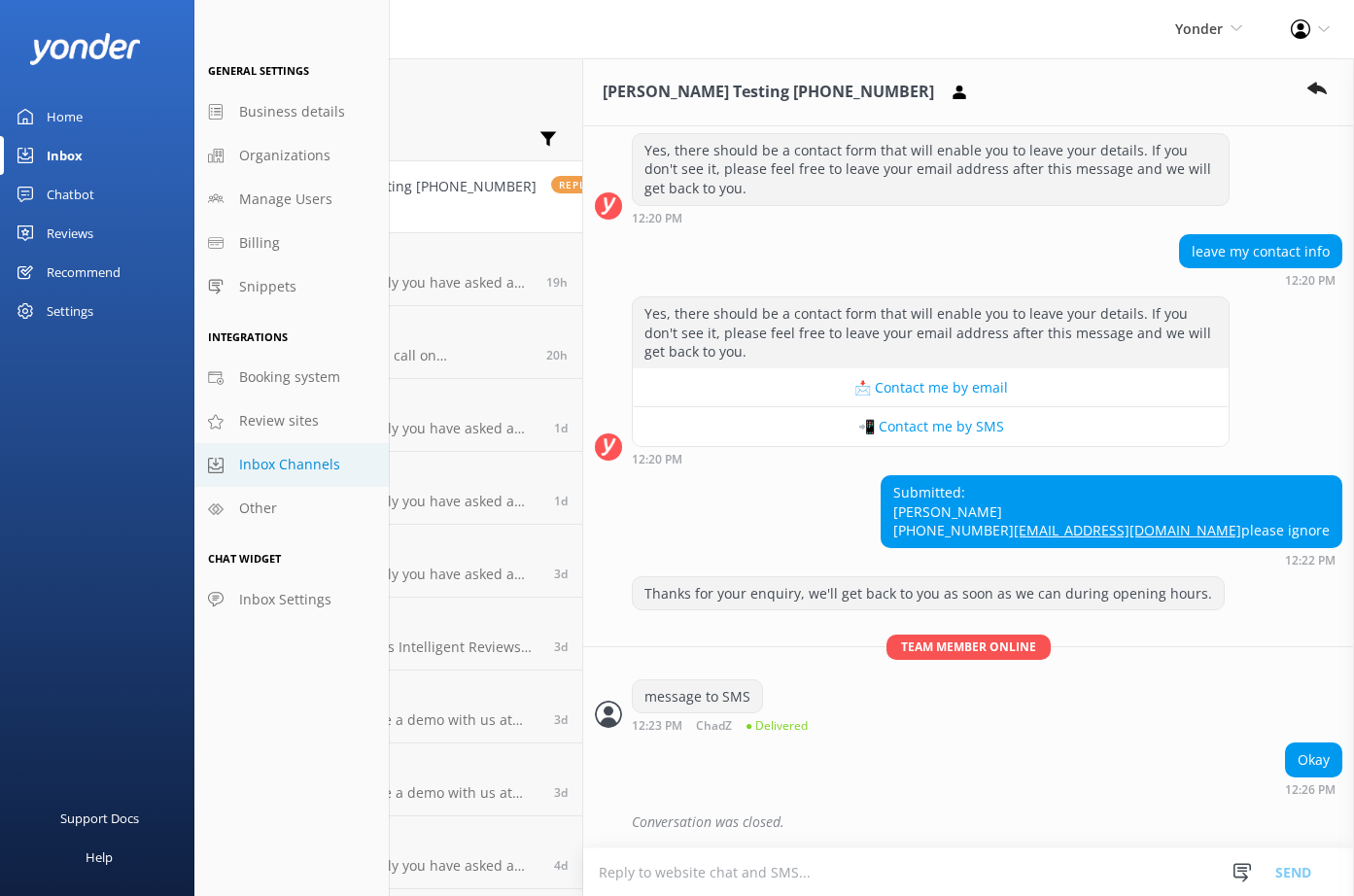
click at [305, 463] on span "Inbox Channels" at bounding box center [290, 464] width 102 height 21
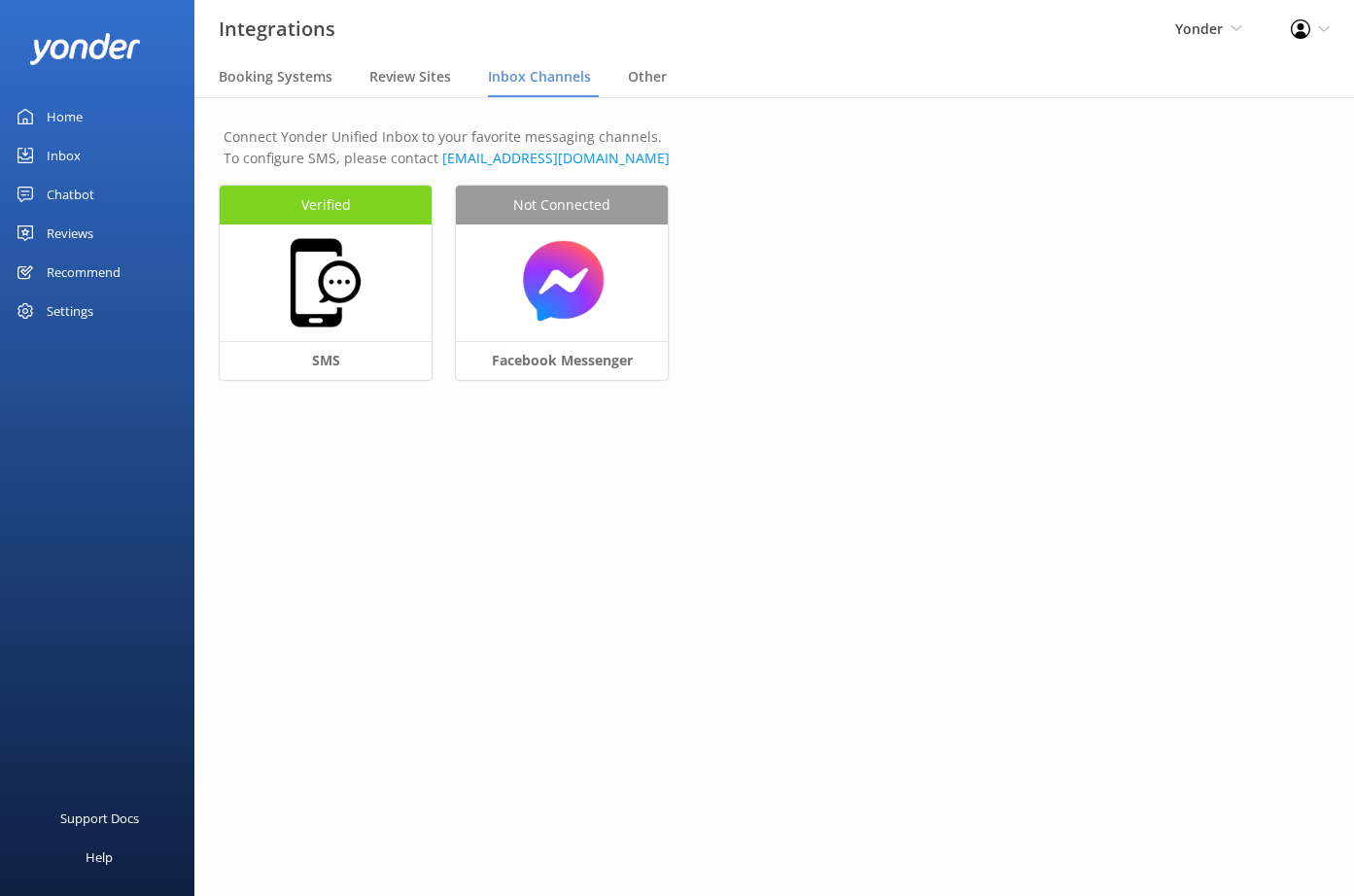
click at [1315, 31] on div "Profile Settings Logout" at bounding box center [1311, 29] width 88 height 59
click at [1232, 142] on link "Logout" at bounding box center [1257, 132] width 194 height 49
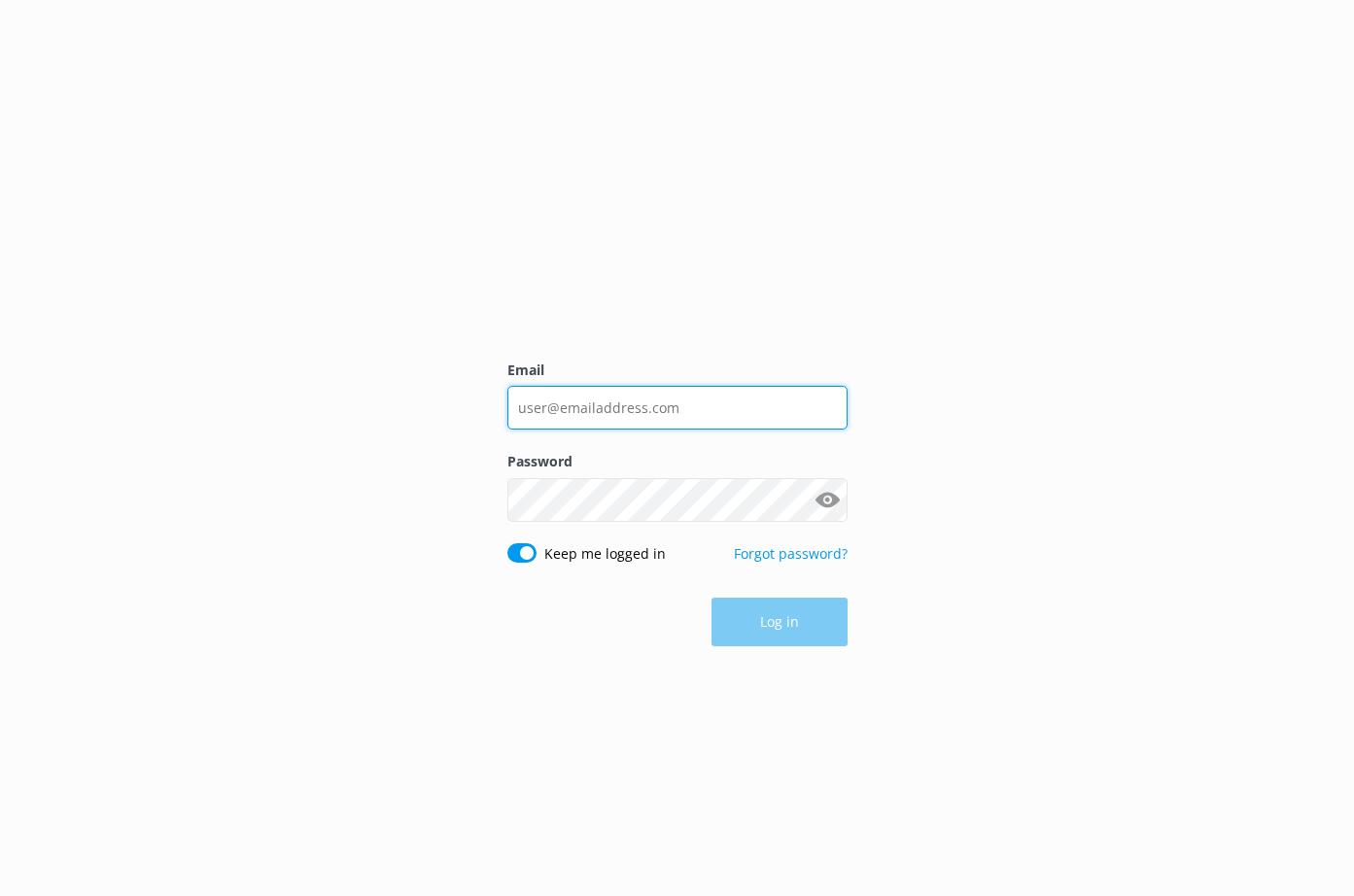
type input "[PERSON_NAME][EMAIL_ADDRESS][DOMAIN_NAME]"
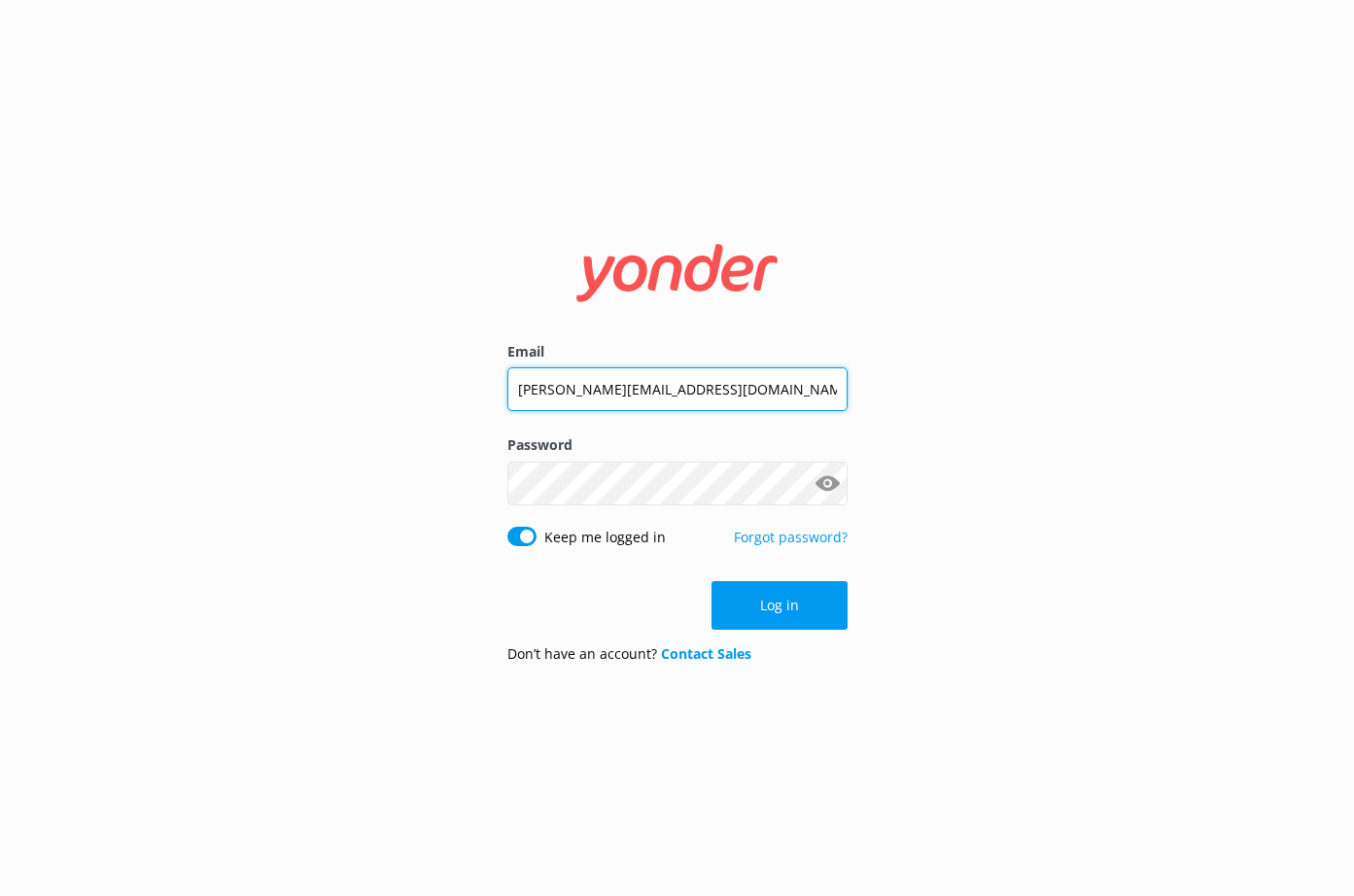
click at [682, 397] on input "[PERSON_NAME][EMAIL_ADDRESS][DOMAIN_NAME]" at bounding box center [678, 389] width 340 height 44
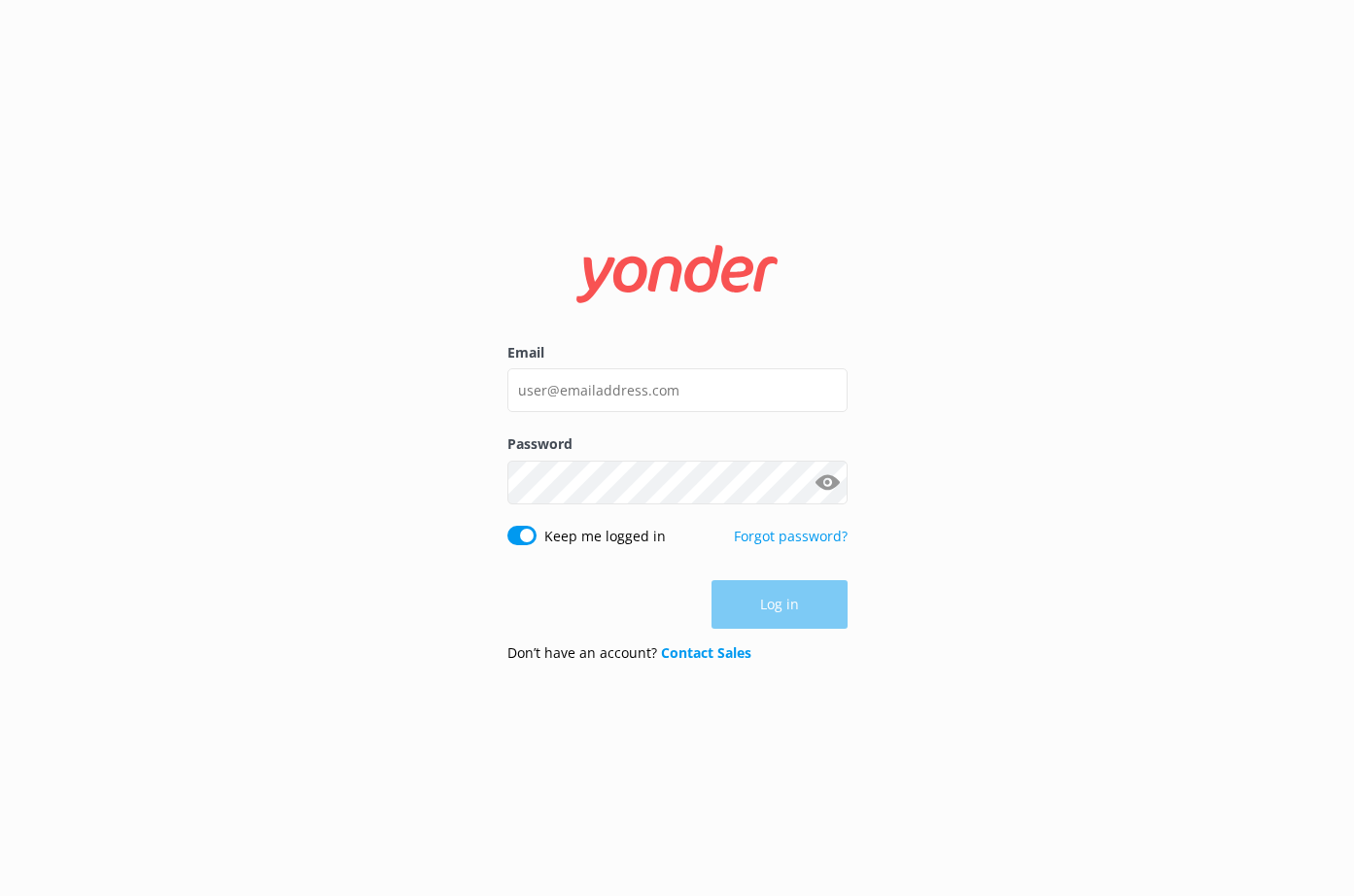
type input "[PERSON_NAME][EMAIL_ADDRESS][DOMAIN_NAME]"
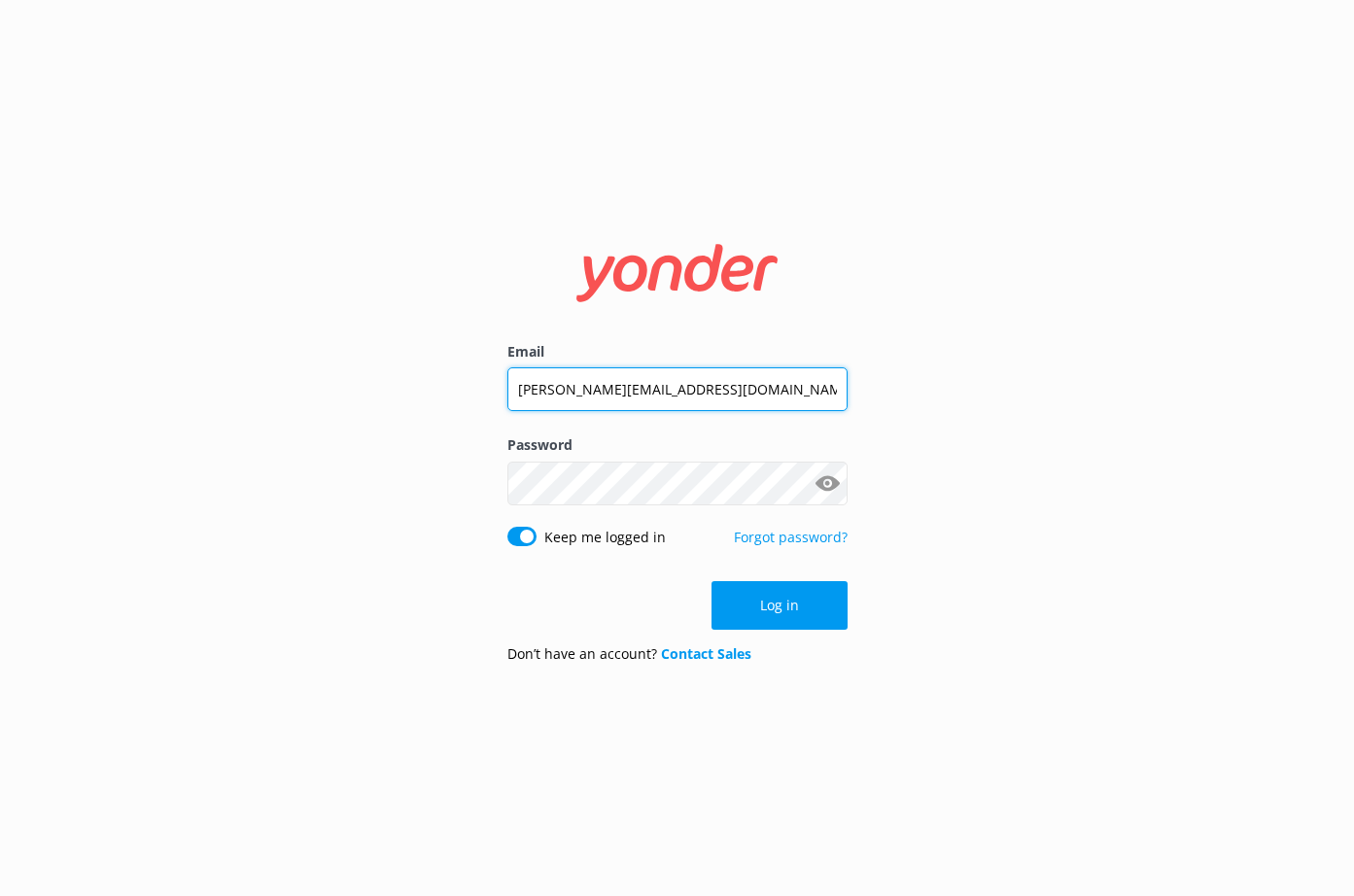
click at [655, 397] on input "[PERSON_NAME][EMAIL_ADDRESS][DOMAIN_NAME]" at bounding box center [678, 389] width 340 height 44
paste input "[EMAIL_ADDRESS][DOMAIN_NAME]"
type input "[EMAIL_ADDRESS][DOMAIN_NAME]"
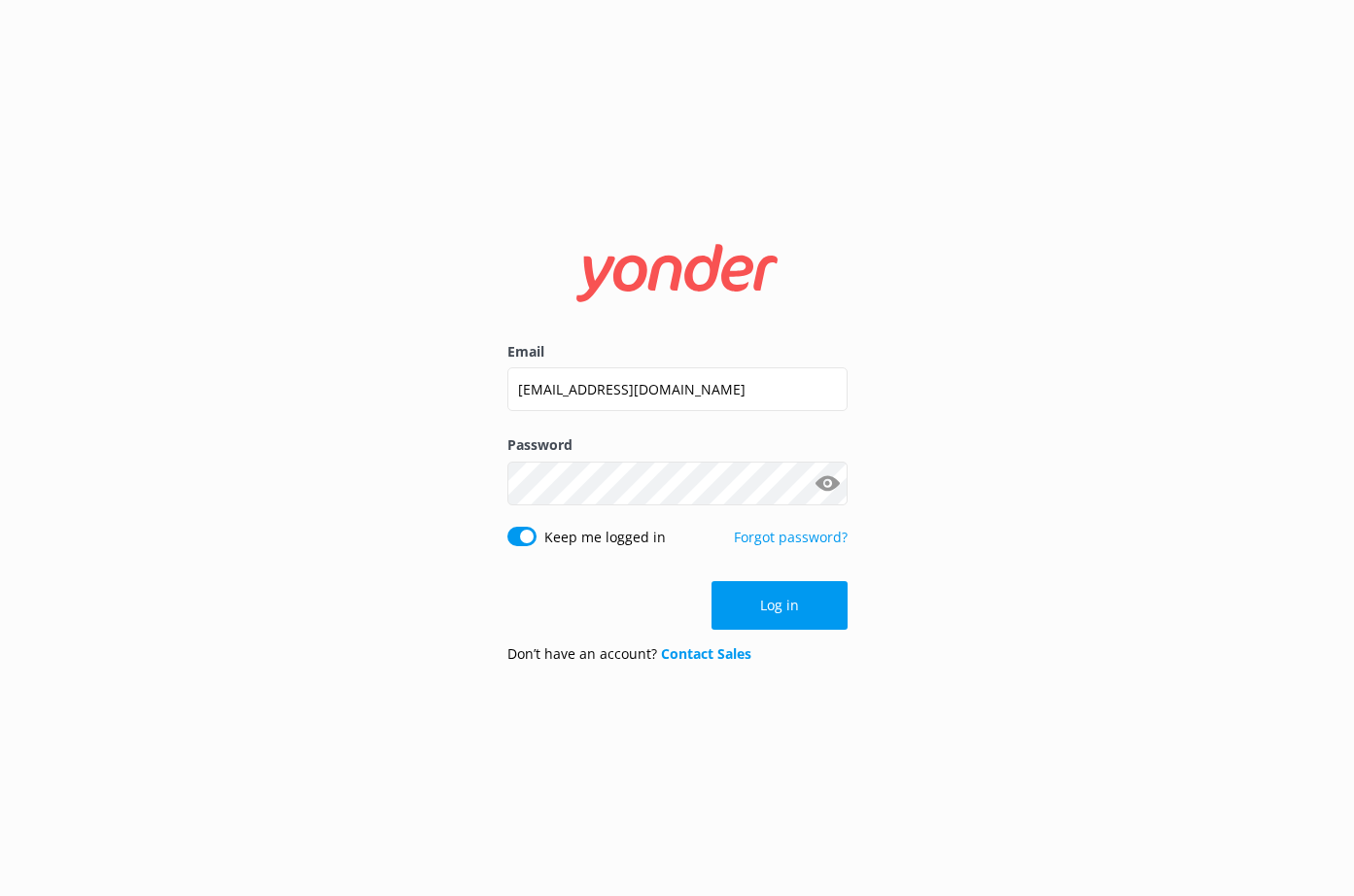
click at [539, 542] on div "Keep me logged in" at bounding box center [591, 537] width 168 height 21
click at [529, 540] on input "Keep me logged in" at bounding box center [522, 537] width 29 height 20
checkbox input "false"
click at [806, 603] on button "Log in" at bounding box center [780, 605] width 136 height 49
